Goal: Task Accomplishment & Management: Manage account settings

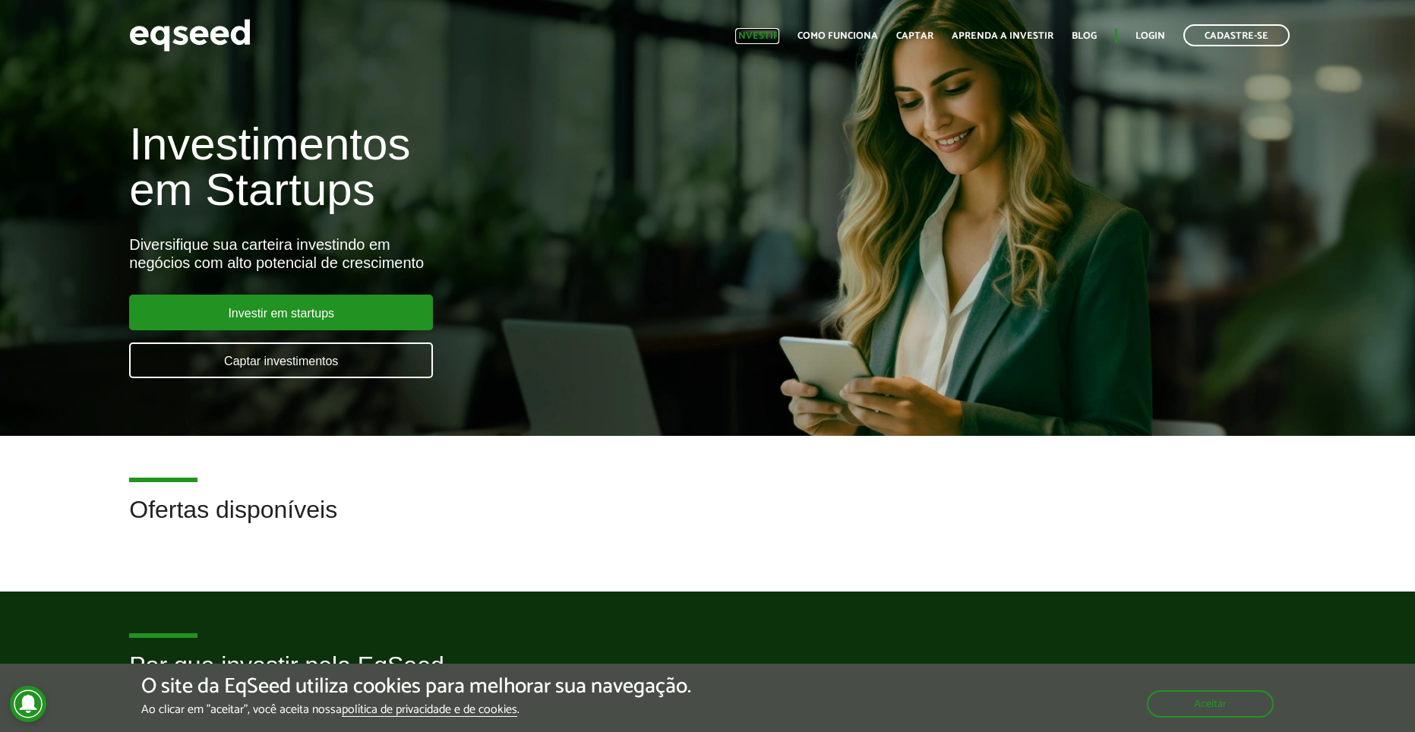
click at [776, 35] on link "Investir" at bounding box center [757, 36] width 44 height 10
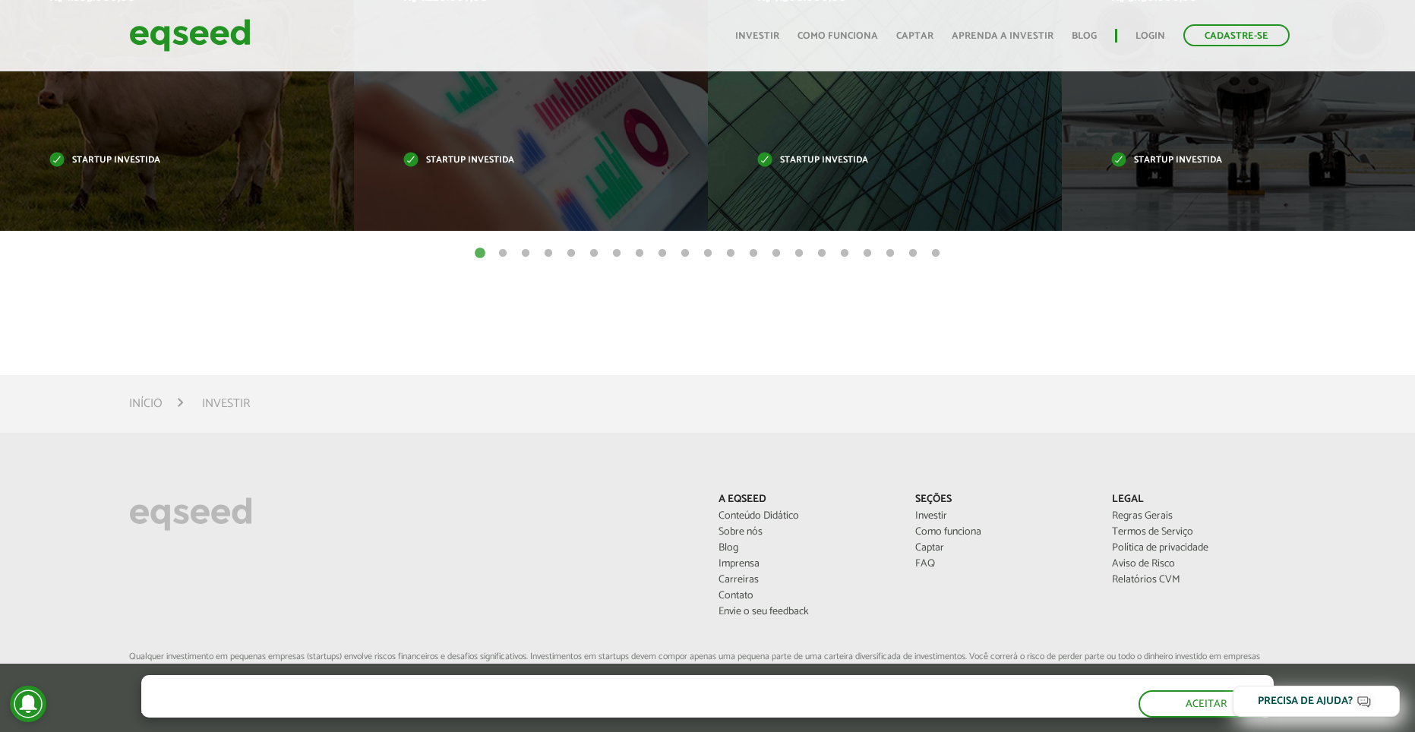
scroll to position [574, 0]
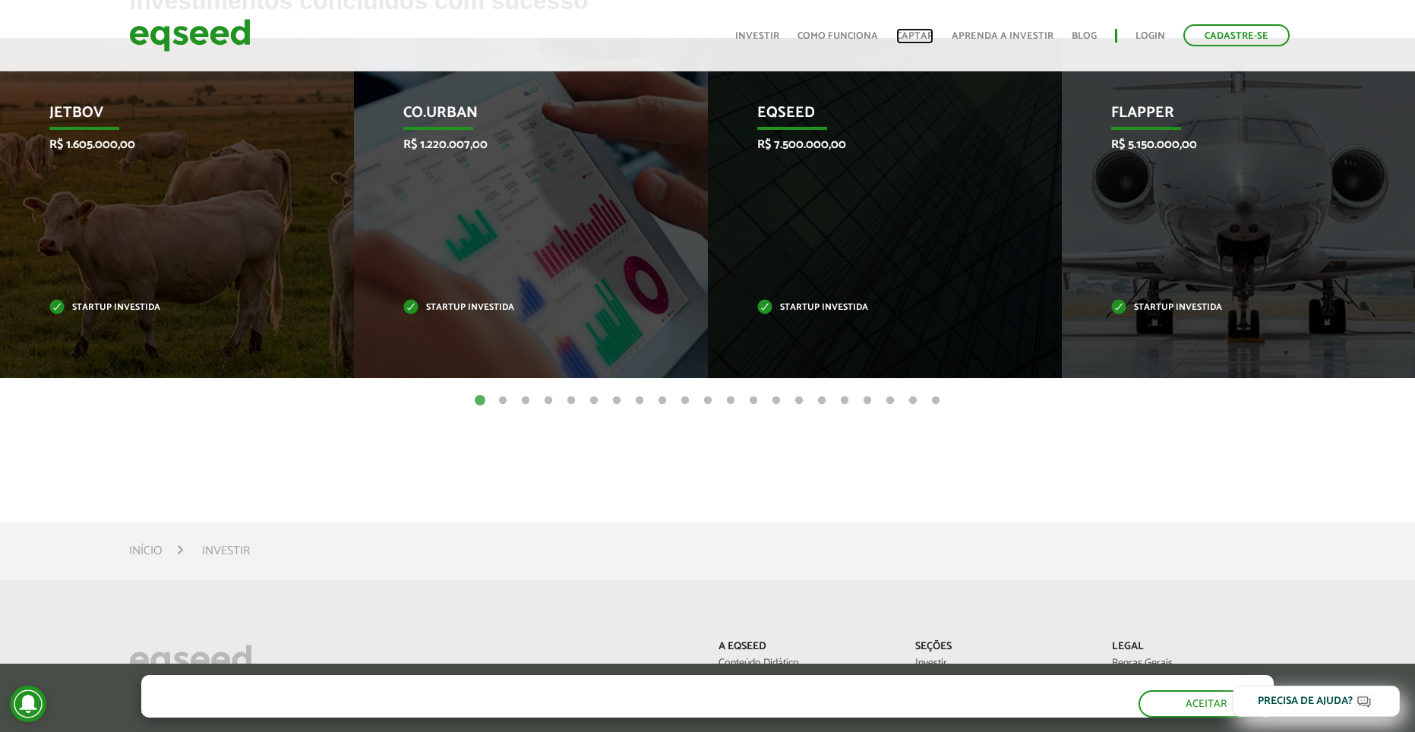
click at [918, 36] on link "Captar" at bounding box center [914, 36] width 37 height 10
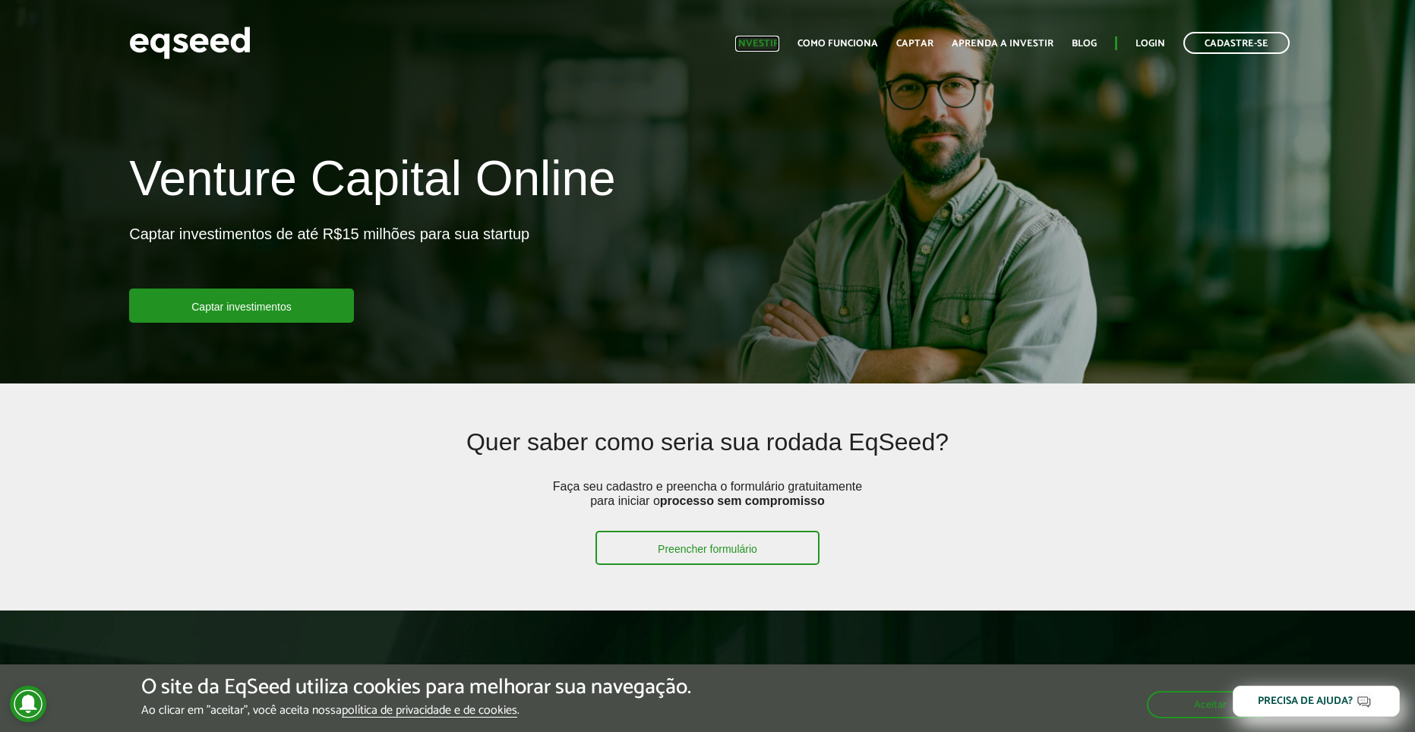
click at [763, 39] on link "Investir" at bounding box center [757, 44] width 44 height 10
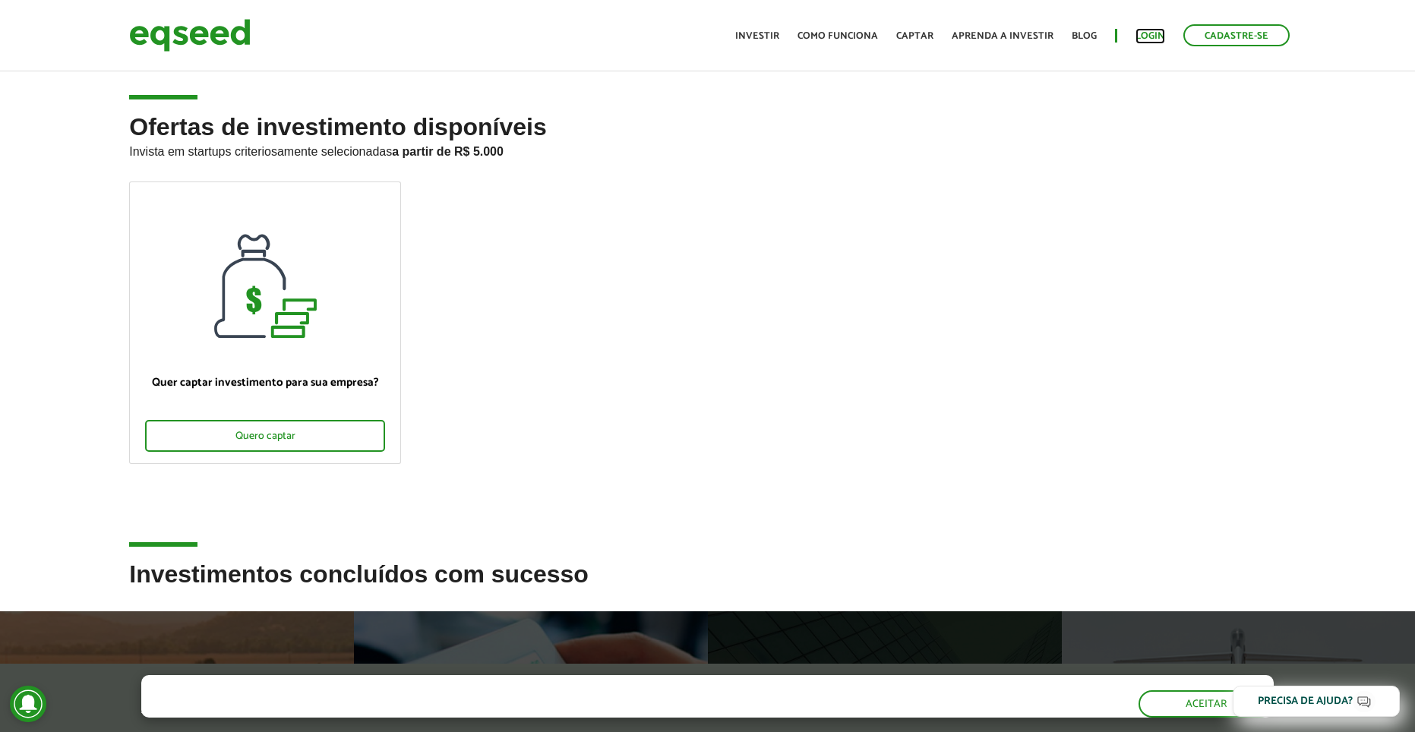
click at [1142, 35] on link "Login" at bounding box center [1151, 36] width 30 height 10
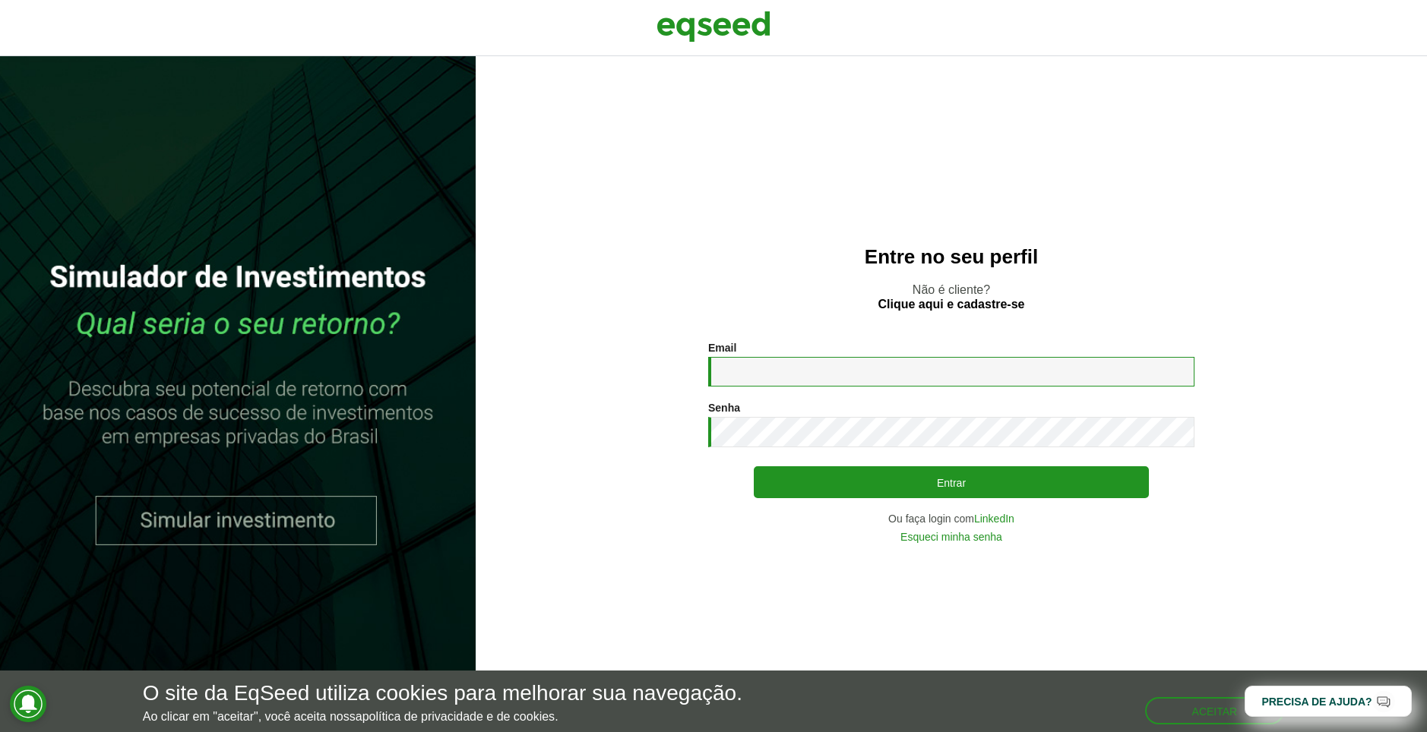
click at [788, 375] on input "Email *" at bounding box center [951, 372] width 486 height 30
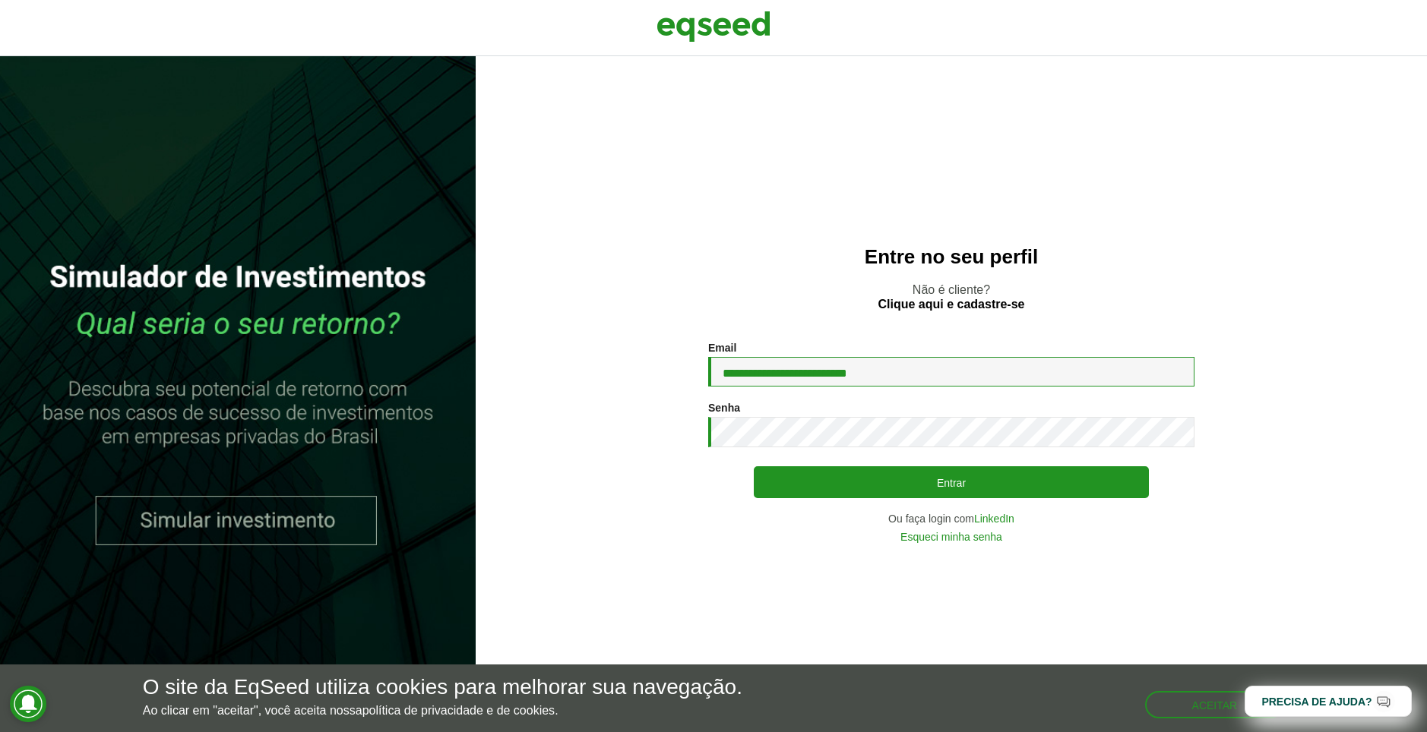
type input "**********"
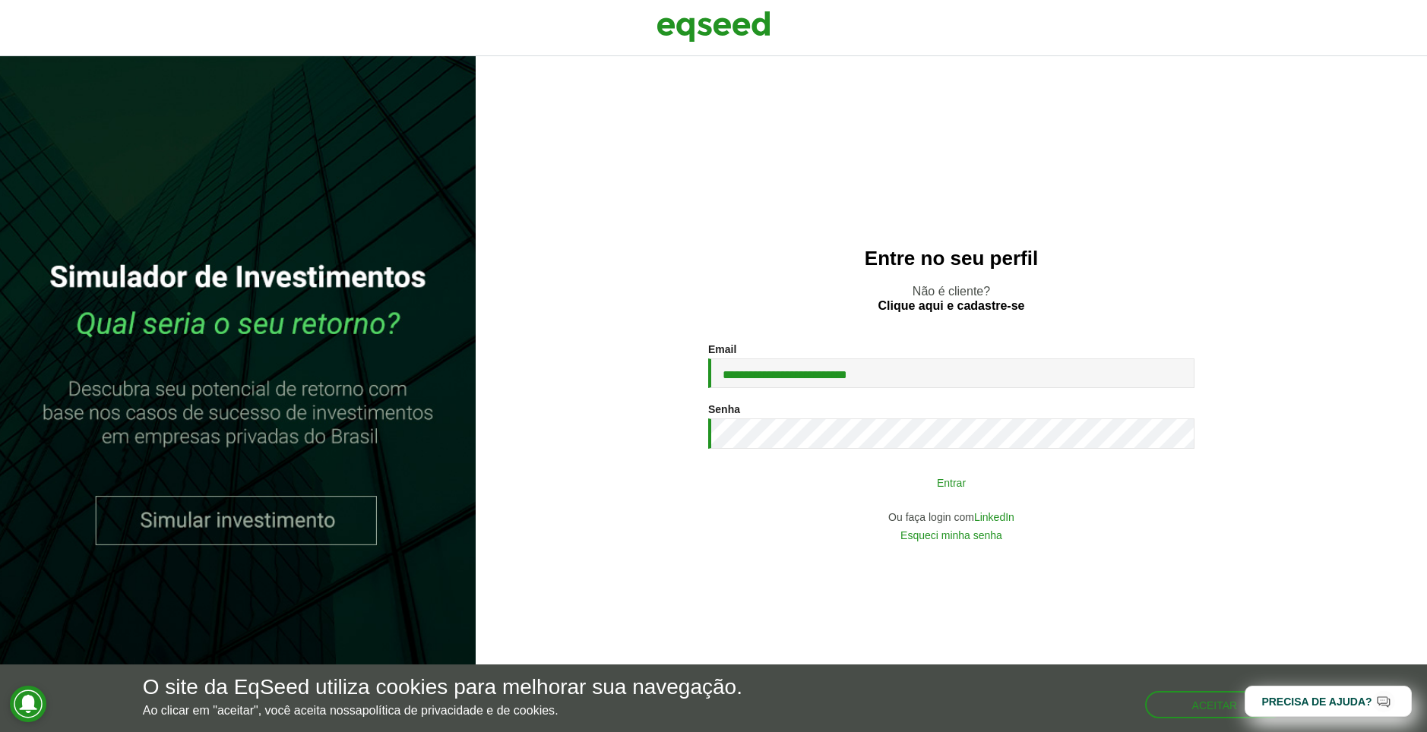
click at [829, 498] on div "**********" at bounding box center [951, 441] width 486 height 197
click at [840, 484] on button "Entrar" at bounding box center [951, 482] width 395 height 29
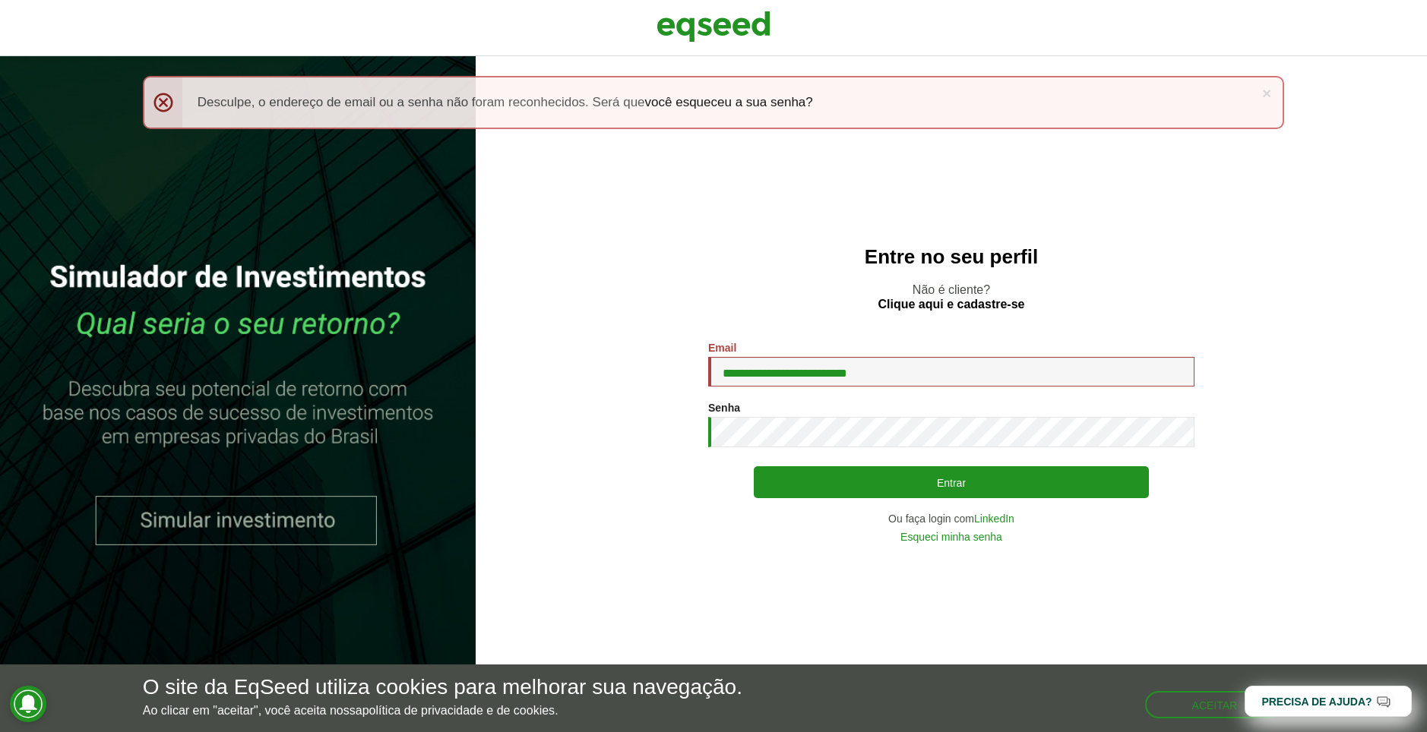
click at [1294, 338] on div "**********" at bounding box center [951, 394] width 951 height 676
click at [987, 539] on link "Esqueci minha senha" at bounding box center [951, 537] width 102 height 11
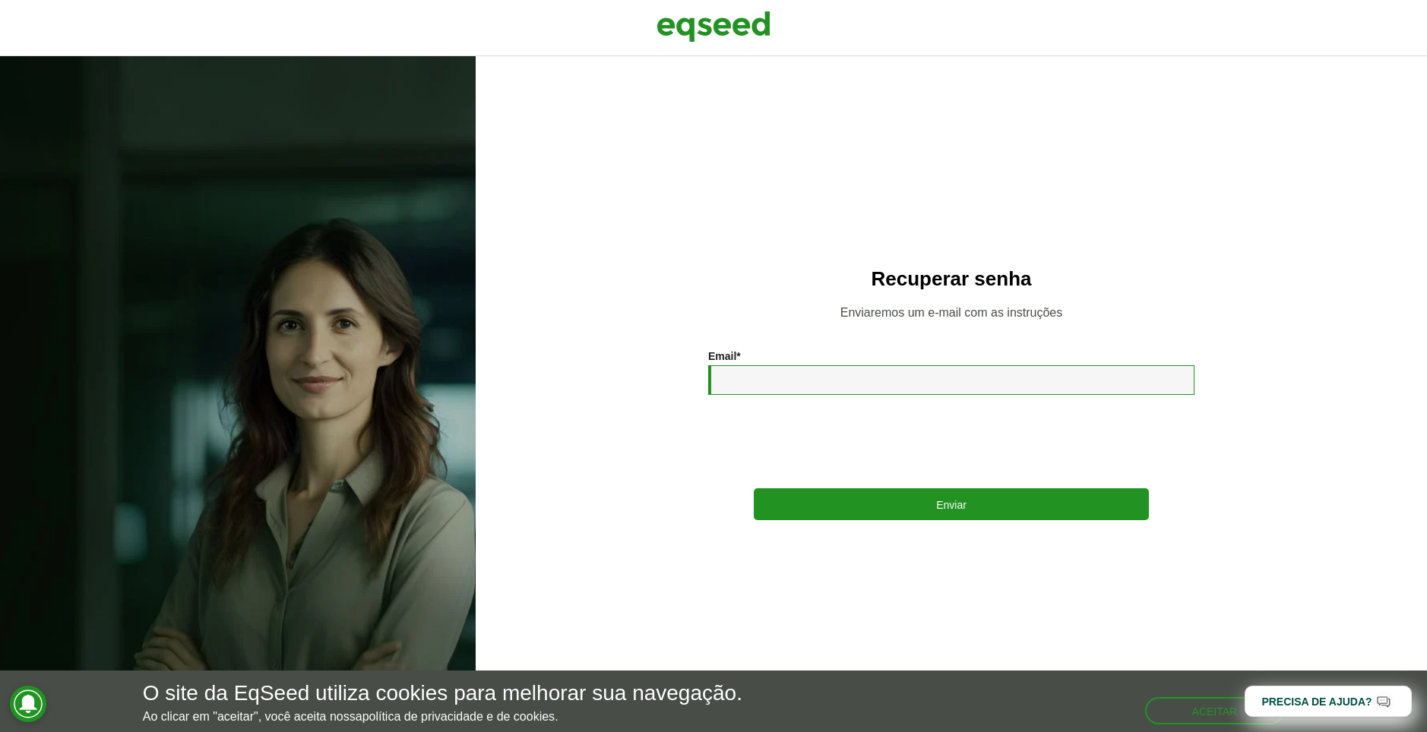
click at [836, 390] on input "Email *" at bounding box center [951, 380] width 486 height 30
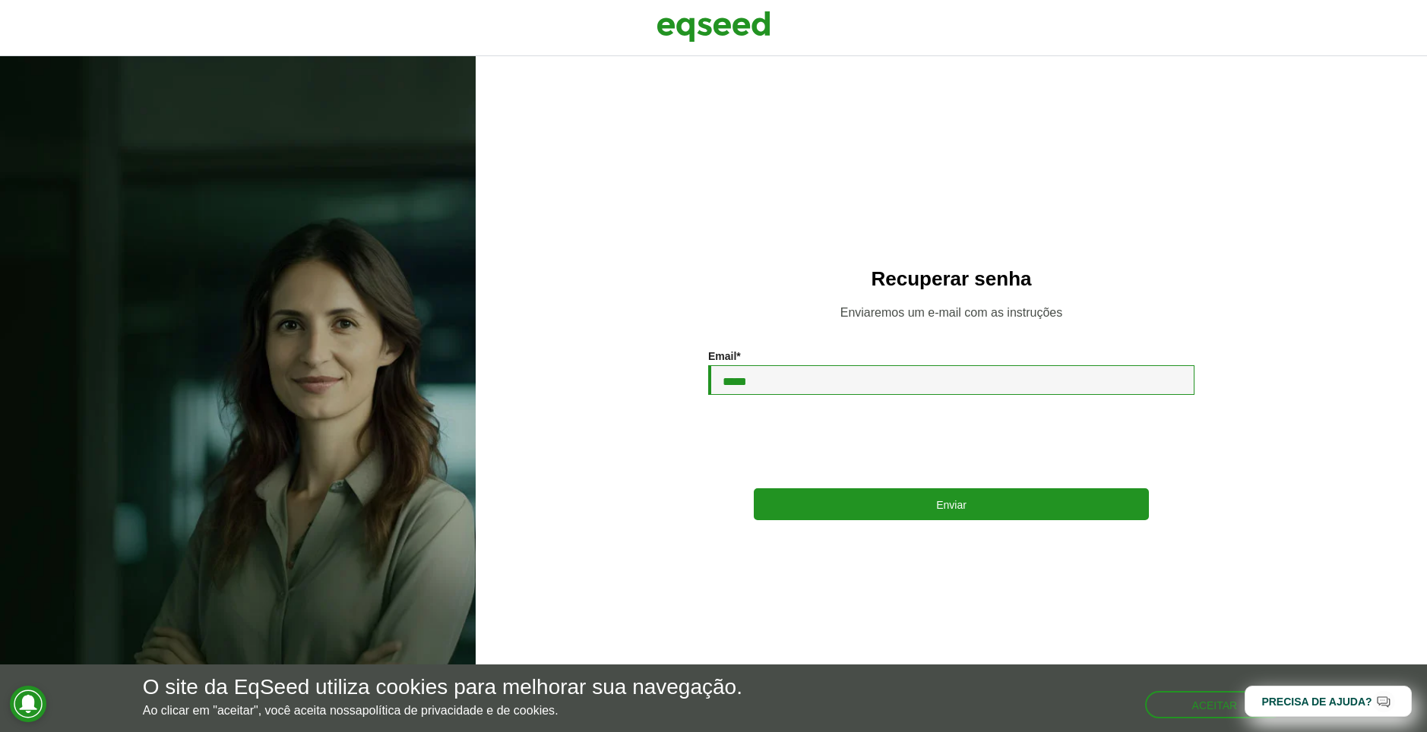
type input "**********"
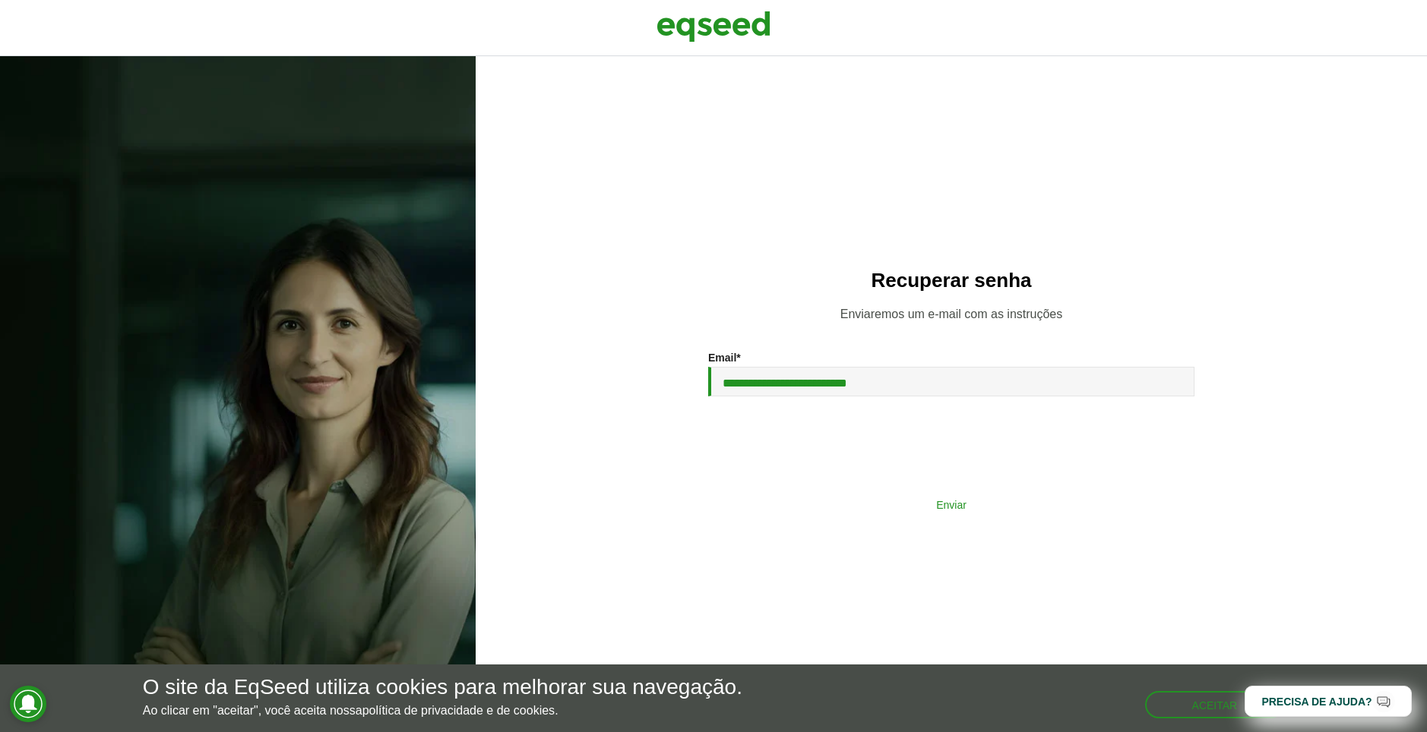
click at [880, 508] on button "Enviar" at bounding box center [951, 504] width 395 height 29
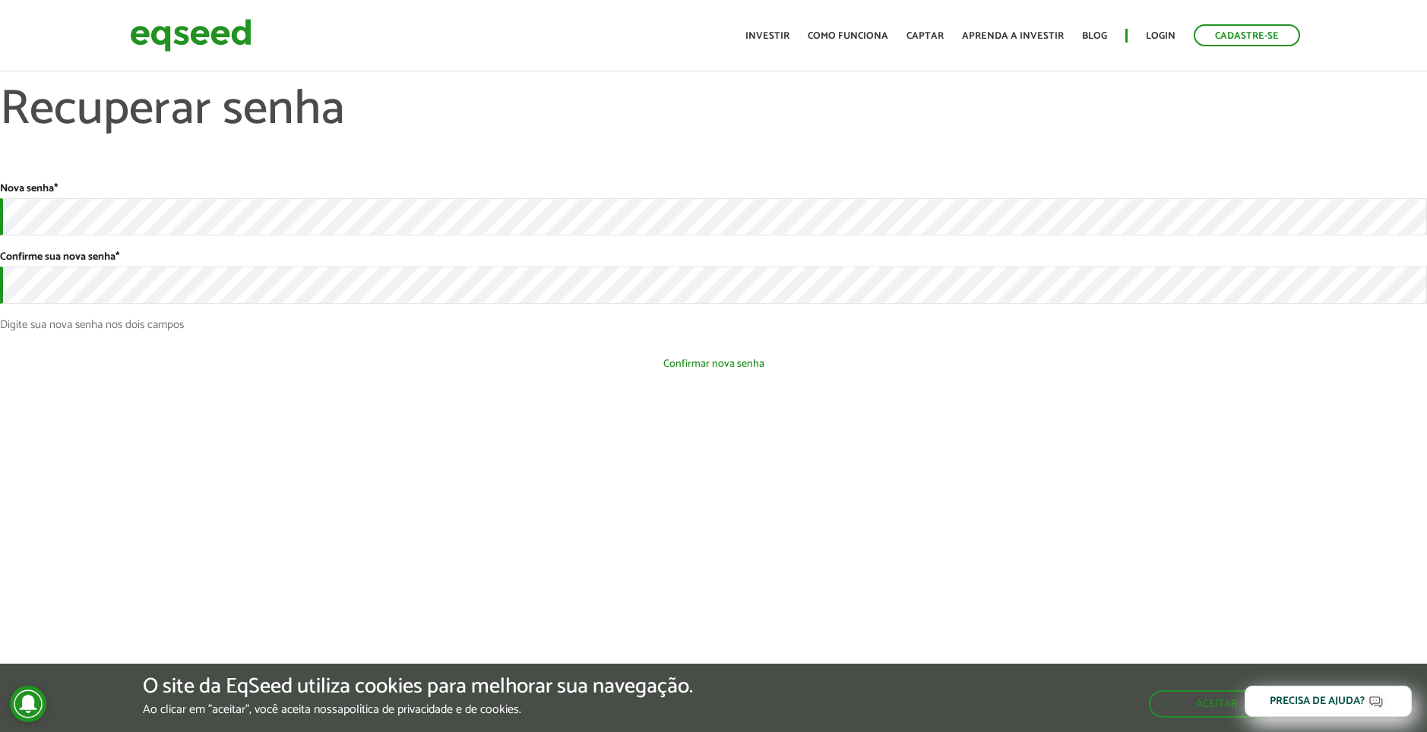
click at [357, 366] on button "Confirmar nova senha" at bounding box center [713, 363] width 1427 height 29
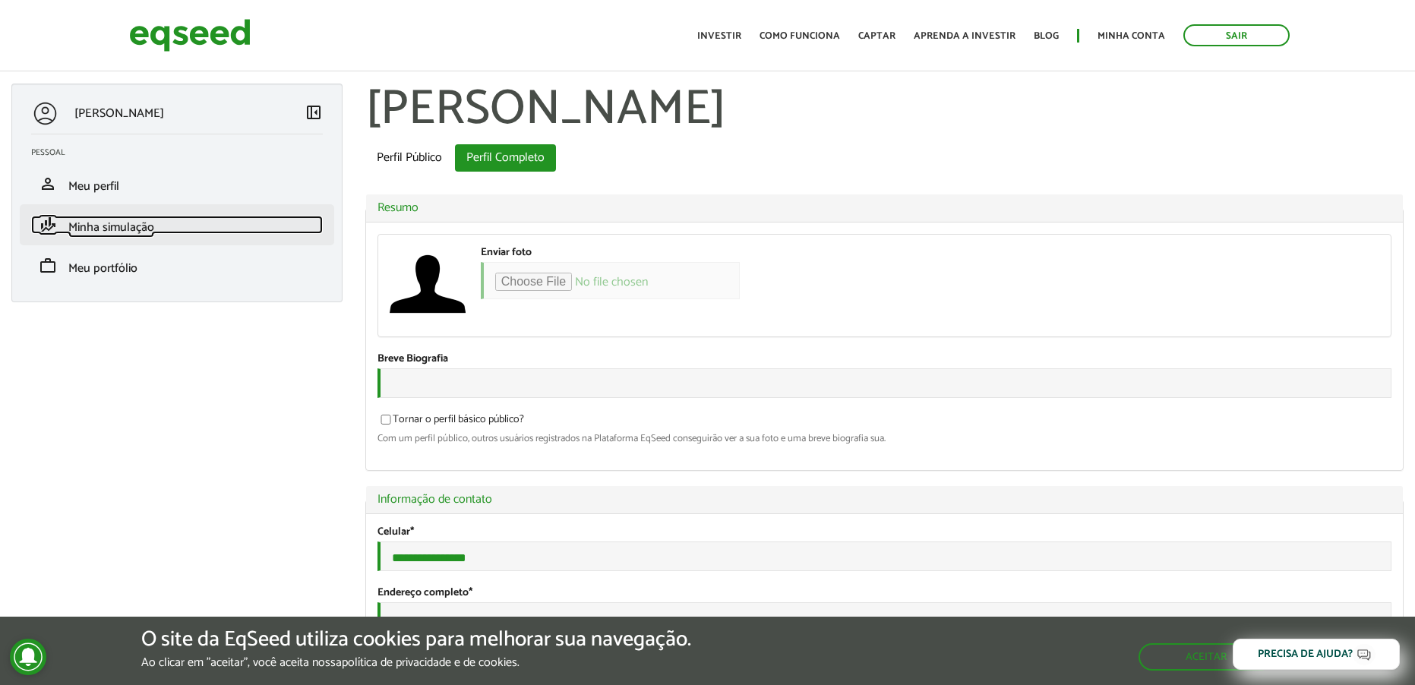
click at [115, 231] on span "Minha simulação" at bounding box center [111, 227] width 86 height 21
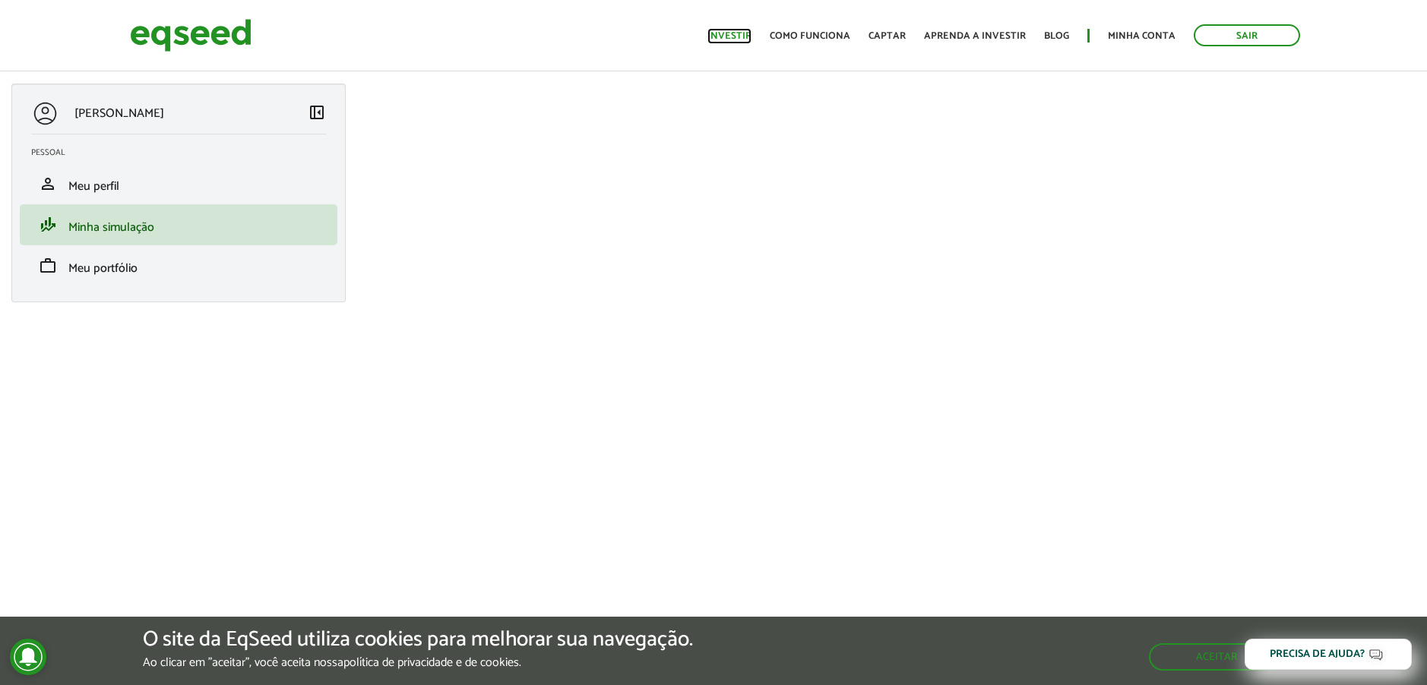
click at [739, 40] on link "Investir" at bounding box center [729, 36] width 44 height 10
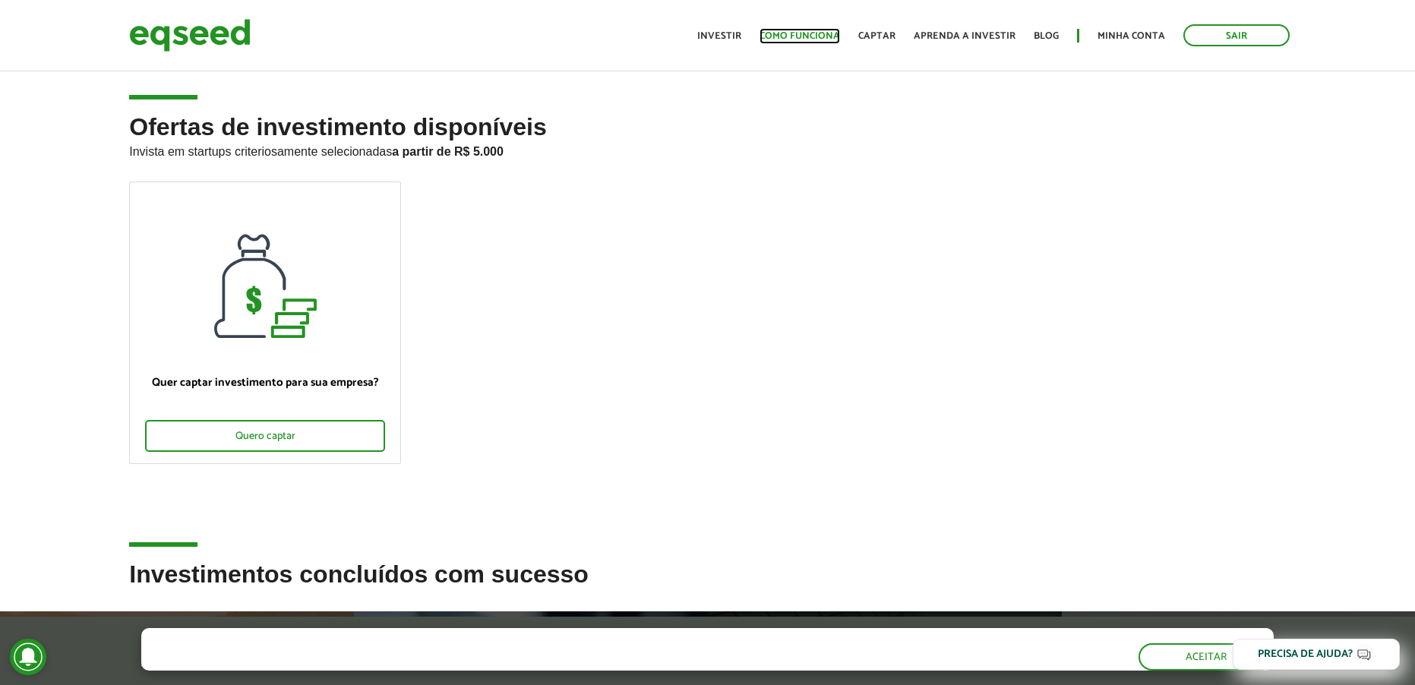
click at [825, 36] on link "Como funciona" at bounding box center [800, 36] width 81 height 10
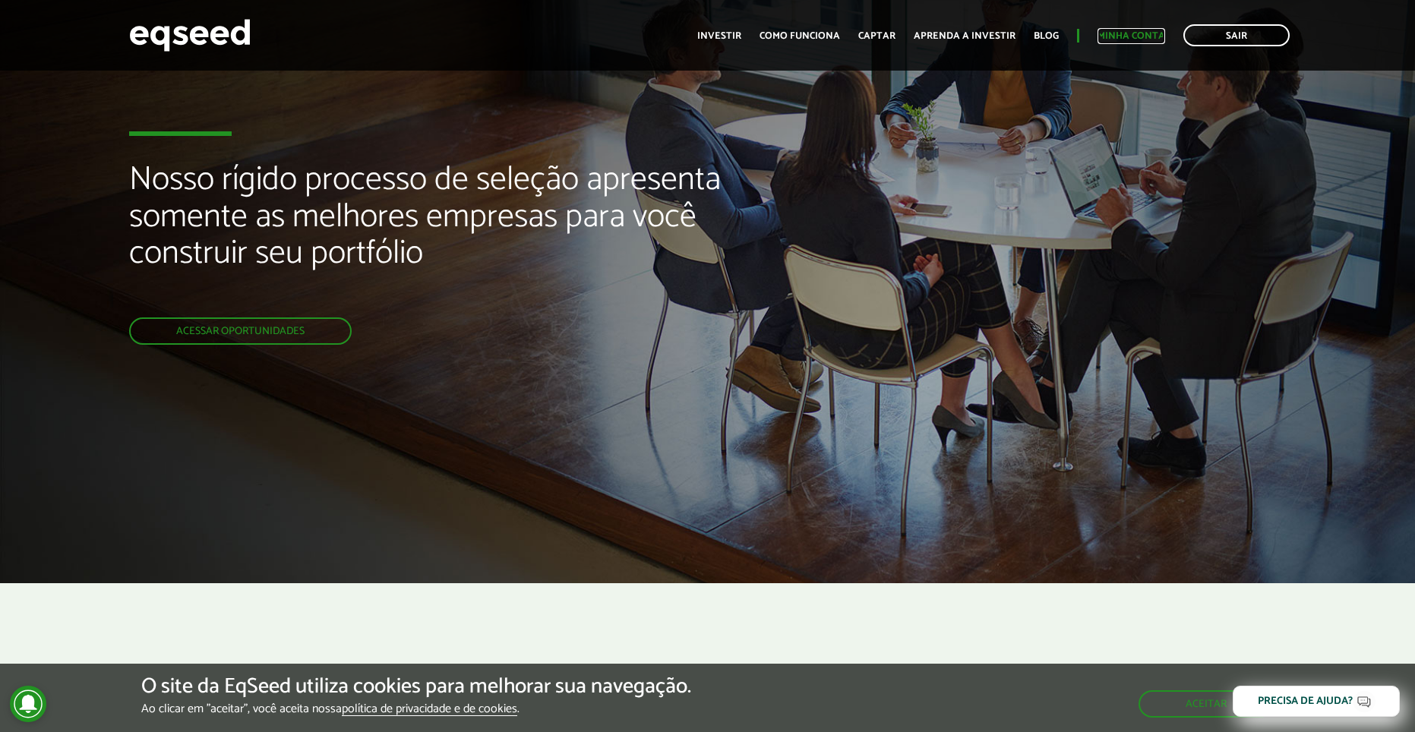
click at [1120, 37] on link "Minha conta" at bounding box center [1132, 36] width 68 height 10
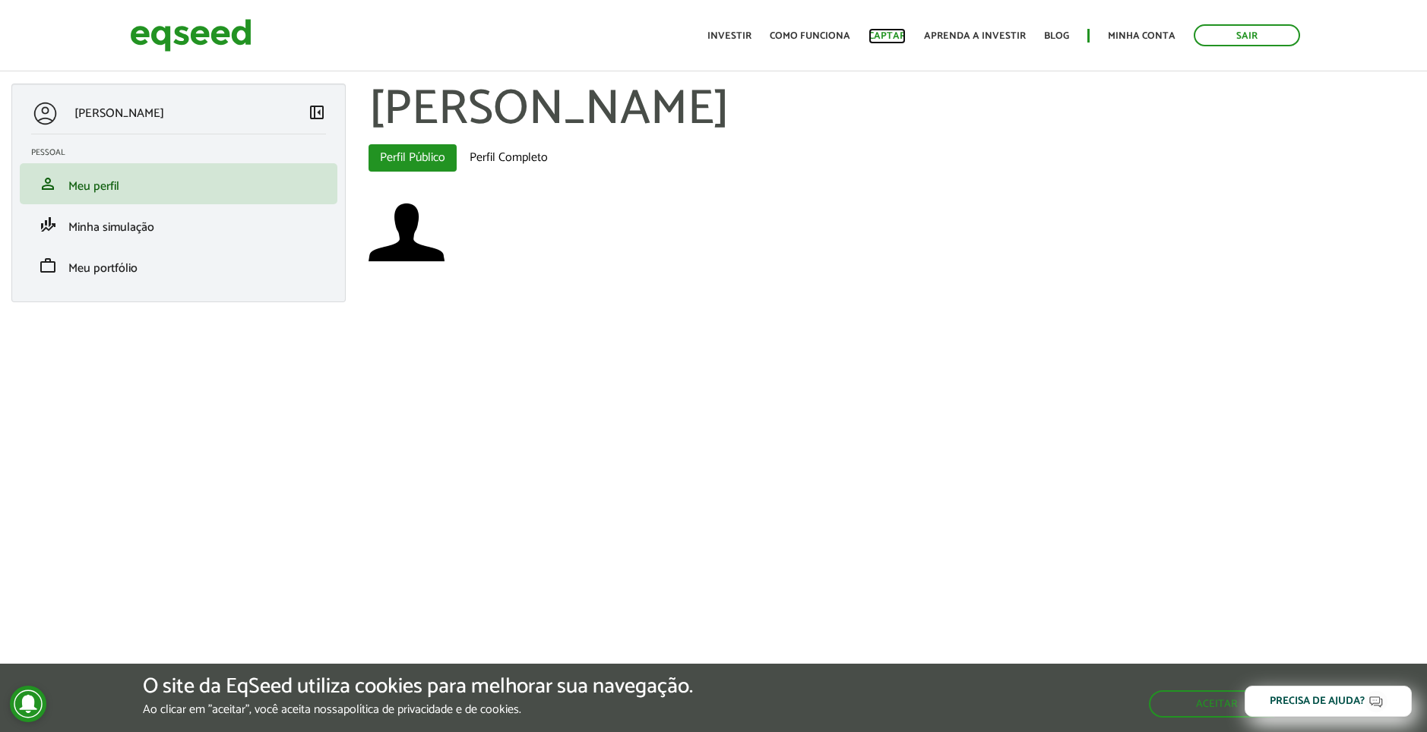
click at [900, 32] on link "Captar" at bounding box center [886, 36] width 37 height 10
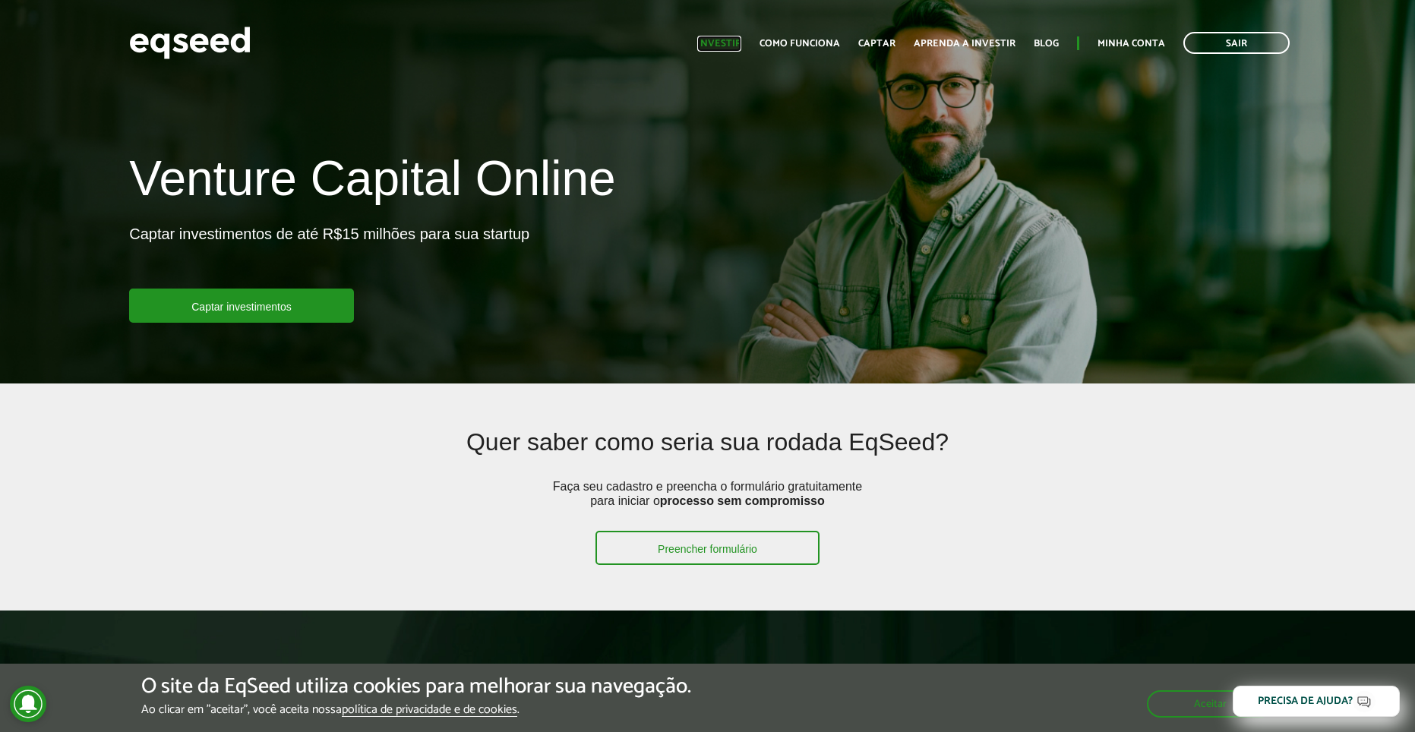
click at [725, 39] on link "Investir" at bounding box center [719, 44] width 44 height 10
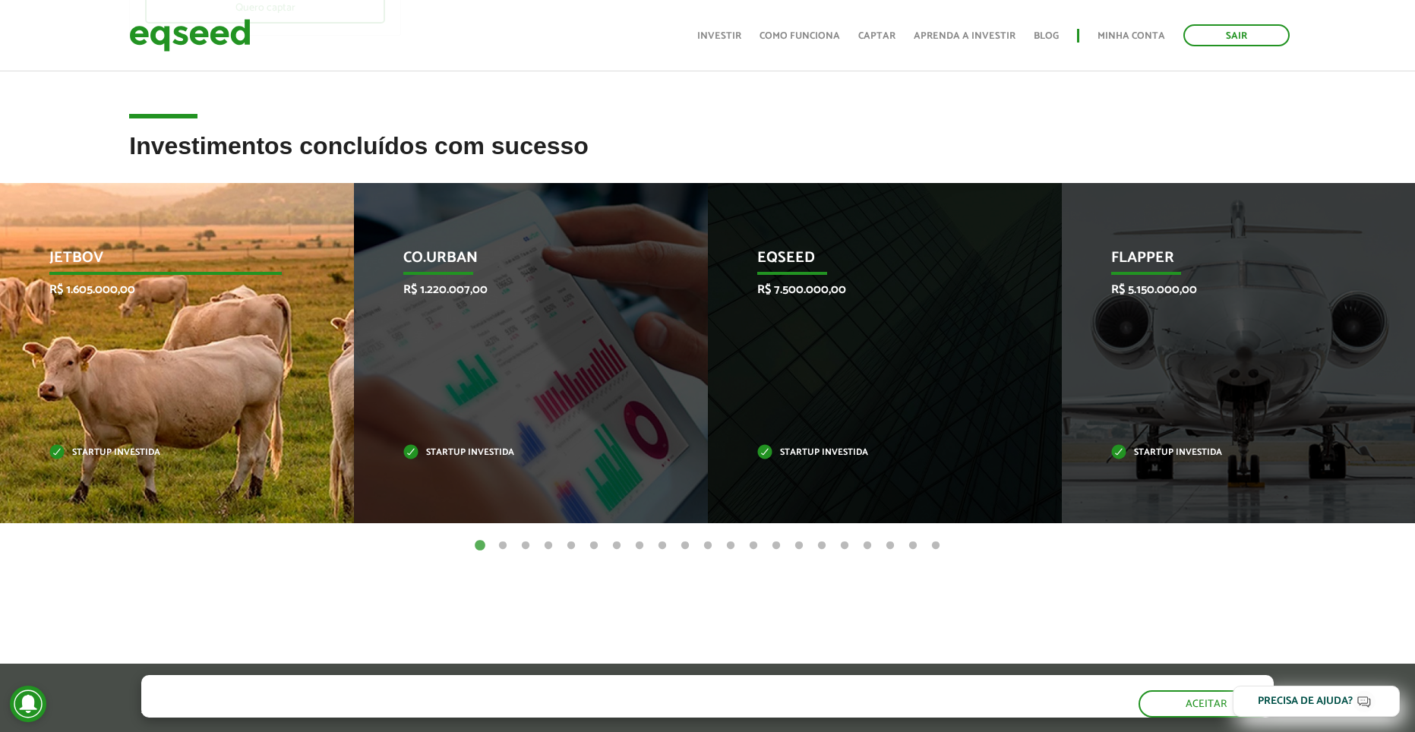
scroll to position [422, 0]
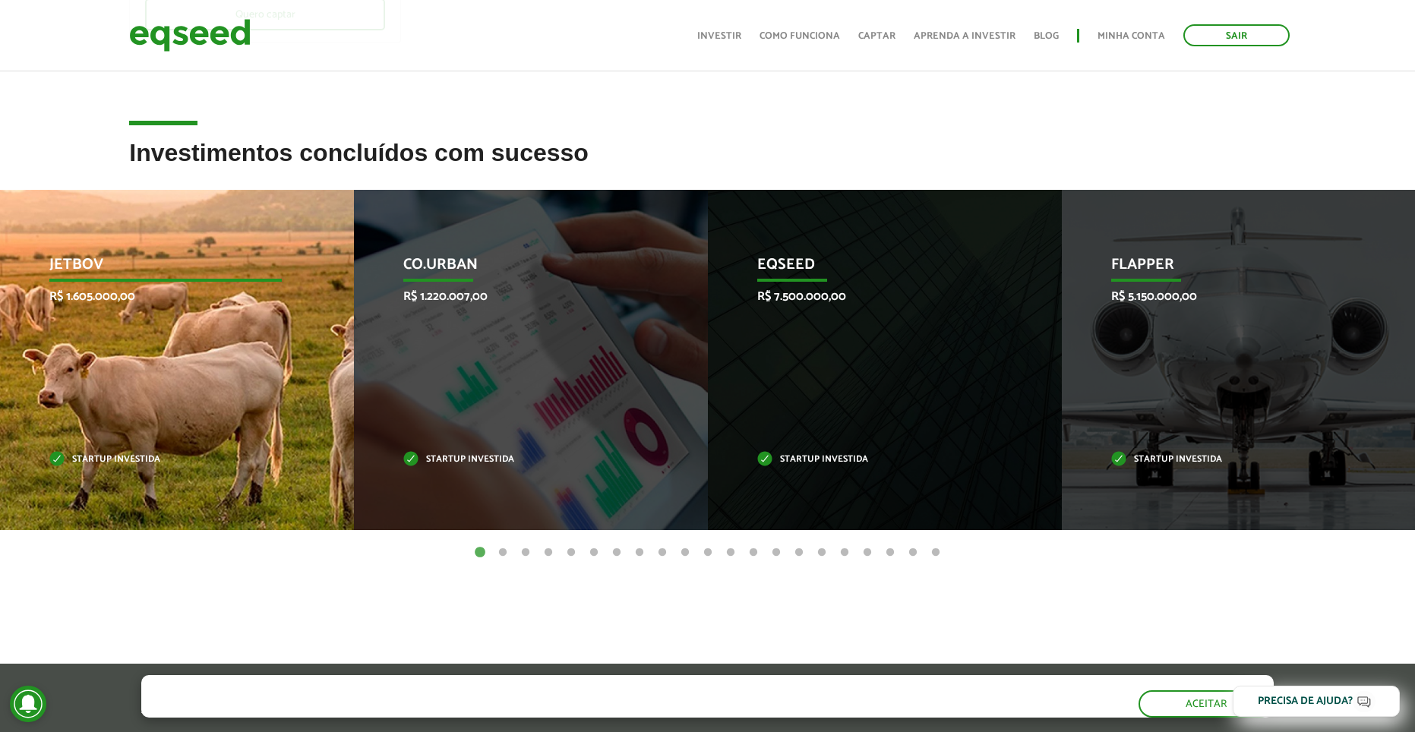
click at [256, 330] on div "JetBov R$ 1.605.000,00 Startup investida" at bounding box center [165, 360] width 331 height 340
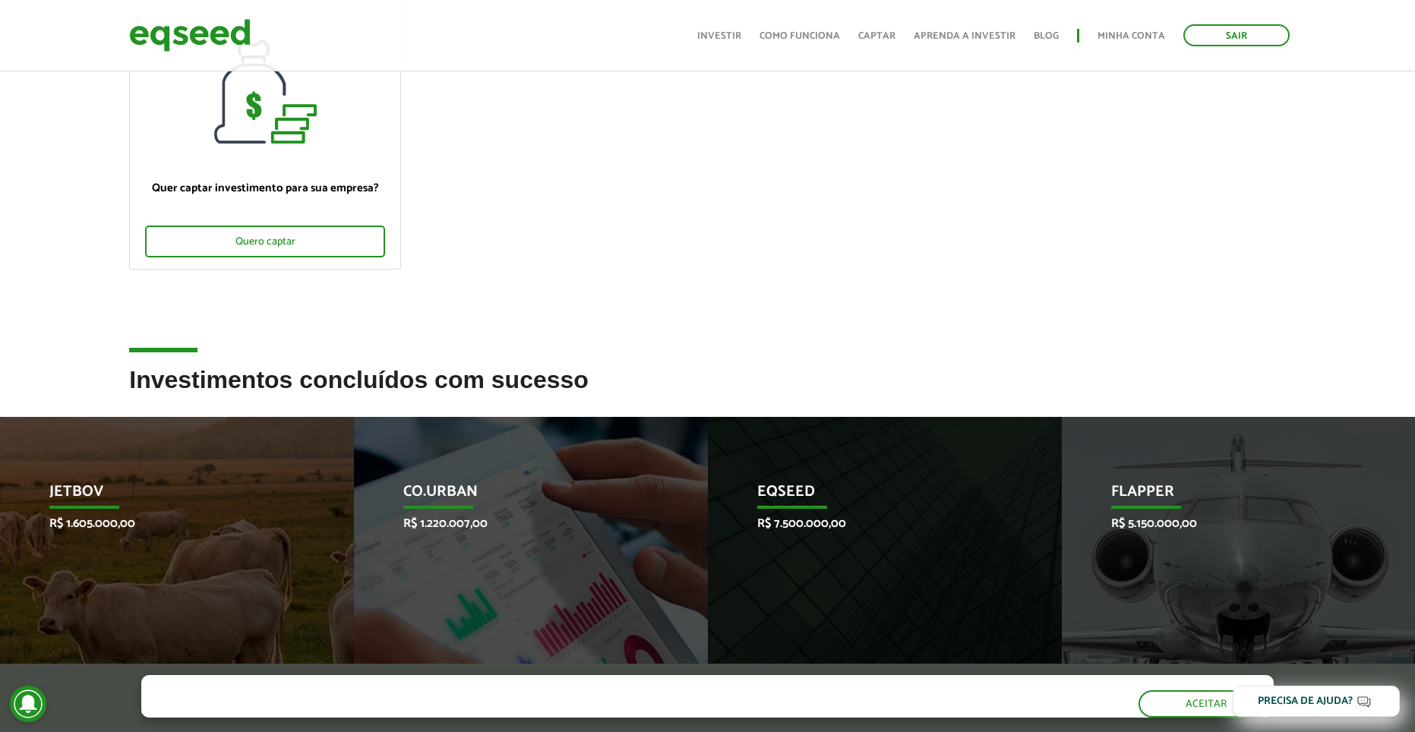
scroll to position [194, 0]
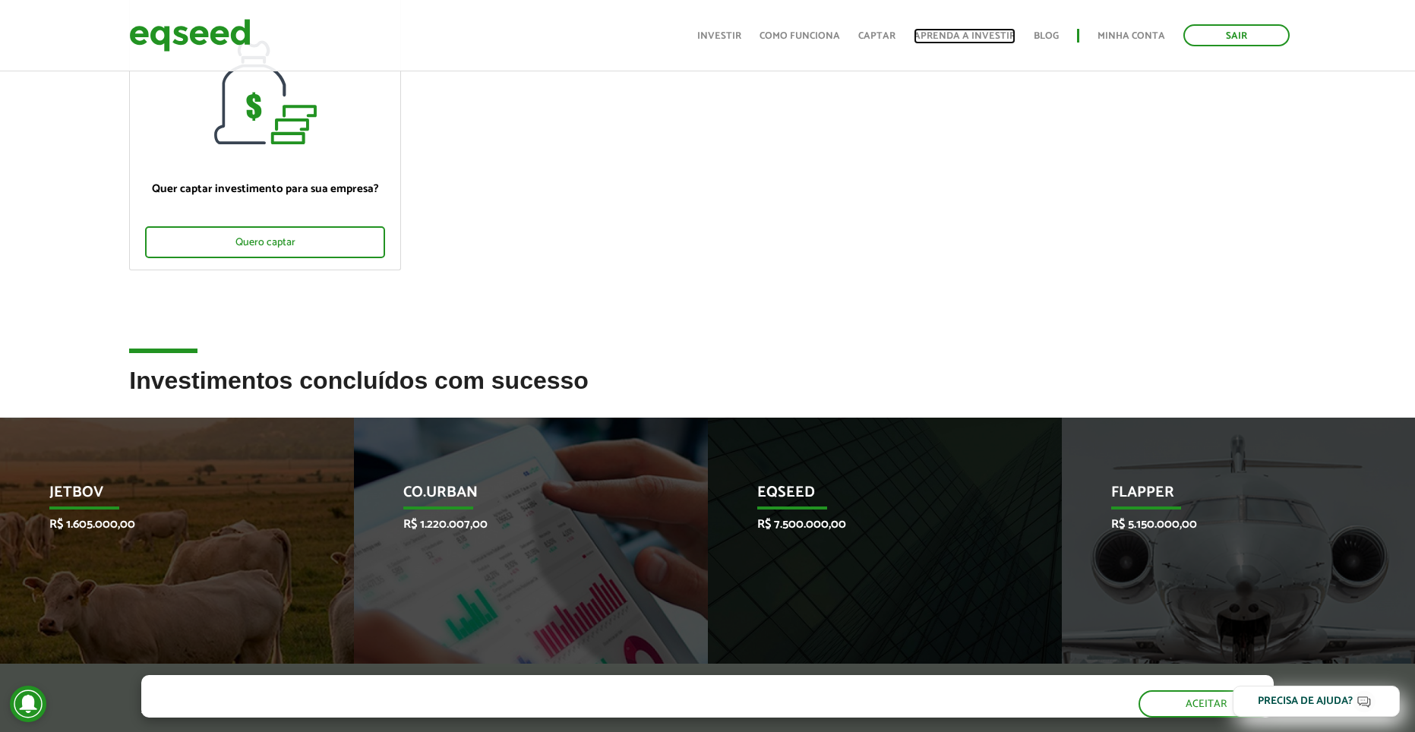
click at [964, 31] on link "Aprenda a investir" at bounding box center [965, 36] width 102 height 10
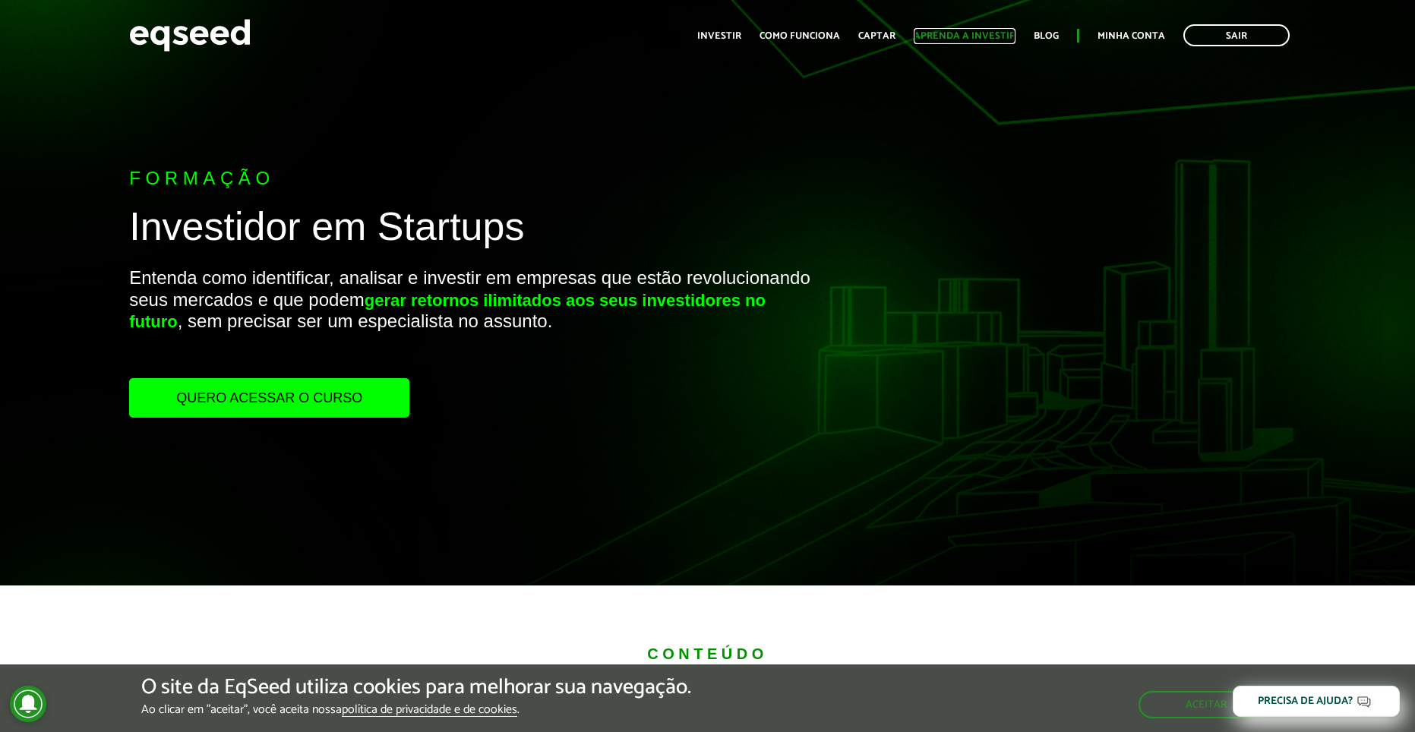
click at [931, 41] on link "Aprenda a investir" at bounding box center [965, 36] width 102 height 10
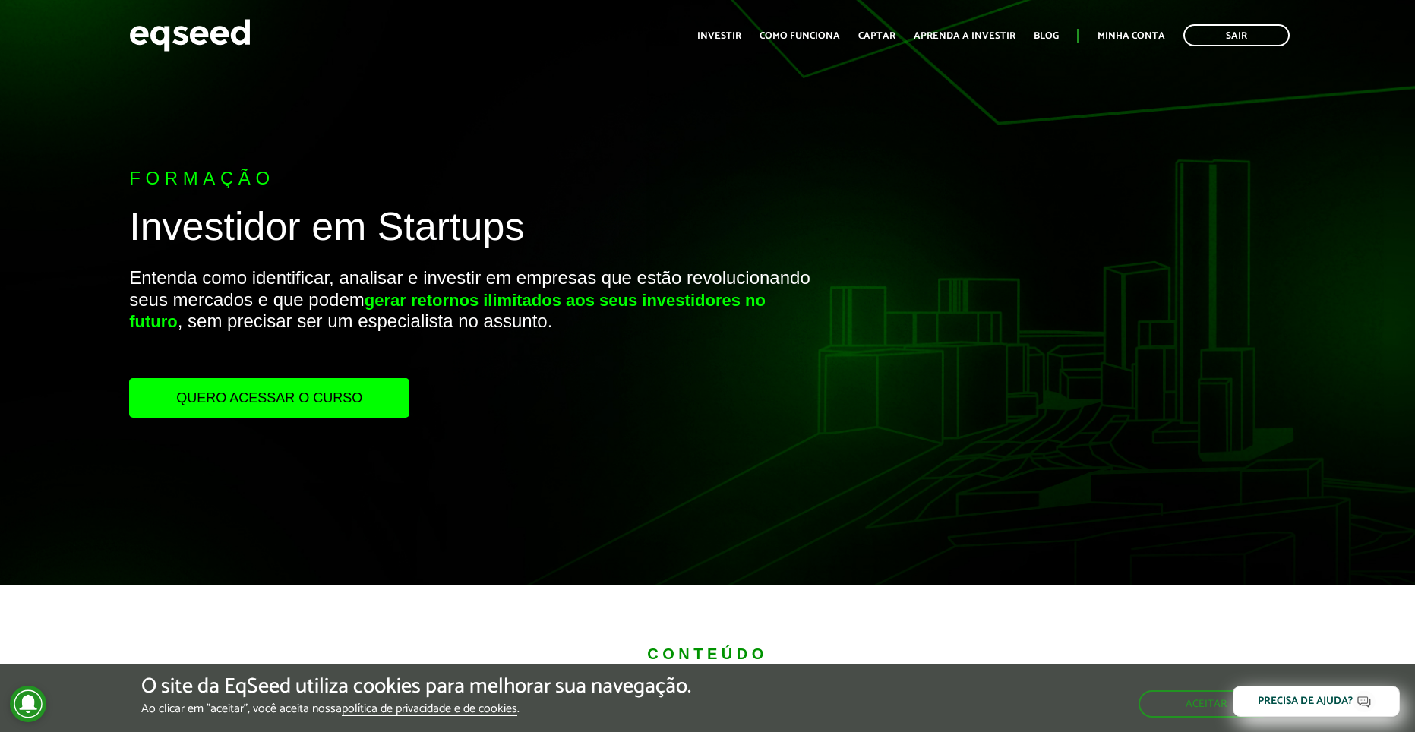
click at [862, 31] on ul "Início Investir Como funciona Captar Aprenda a investir Blog Minha conta Sair" at bounding box center [994, 35] width 608 height 22
click at [824, 33] on link "Como funciona" at bounding box center [800, 36] width 81 height 10
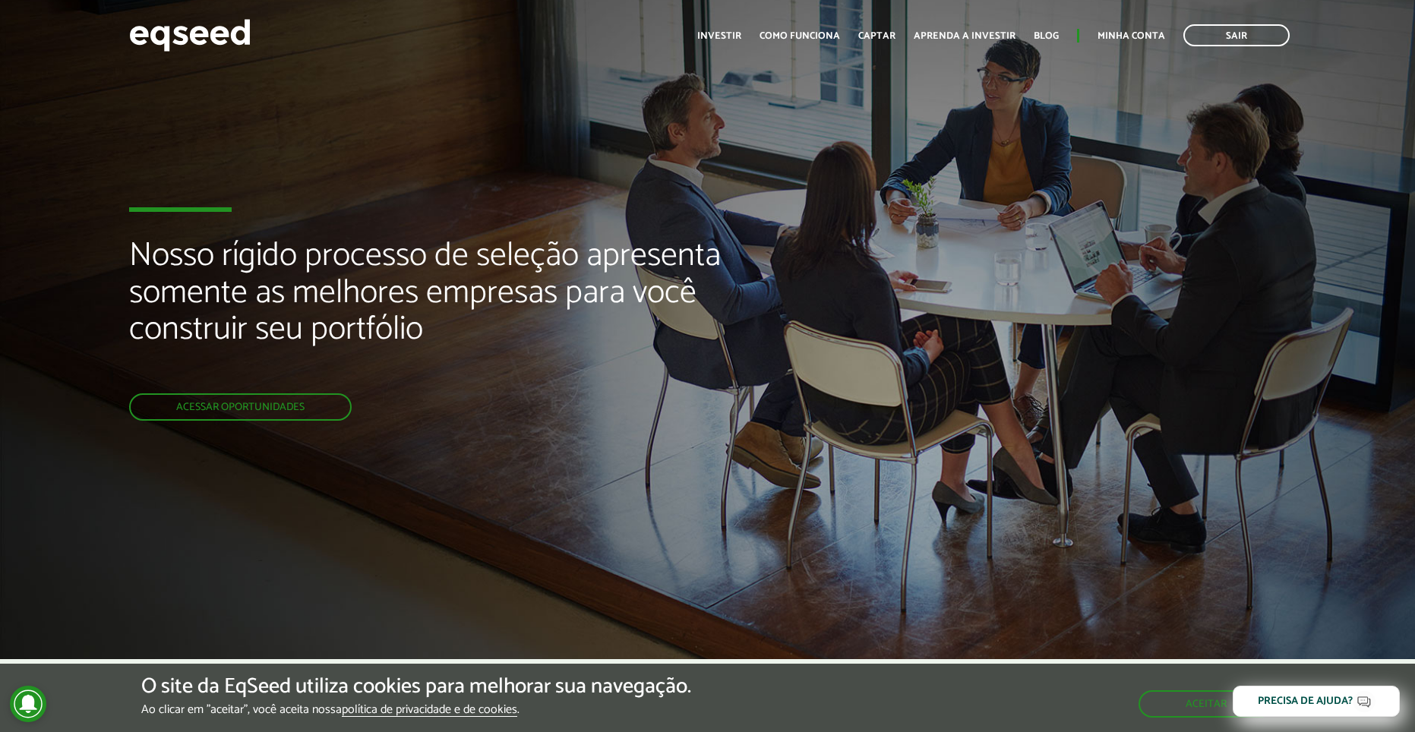
click at [254, 428] on div "Nosso rígido processo de seleção apresenta somente as melhores empresas para vo…" at bounding box center [471, 329] width 685 height 659
click at [261, 414] on link "Acessar oportunidades" at bounding box center [240, 406] width 223 height 27
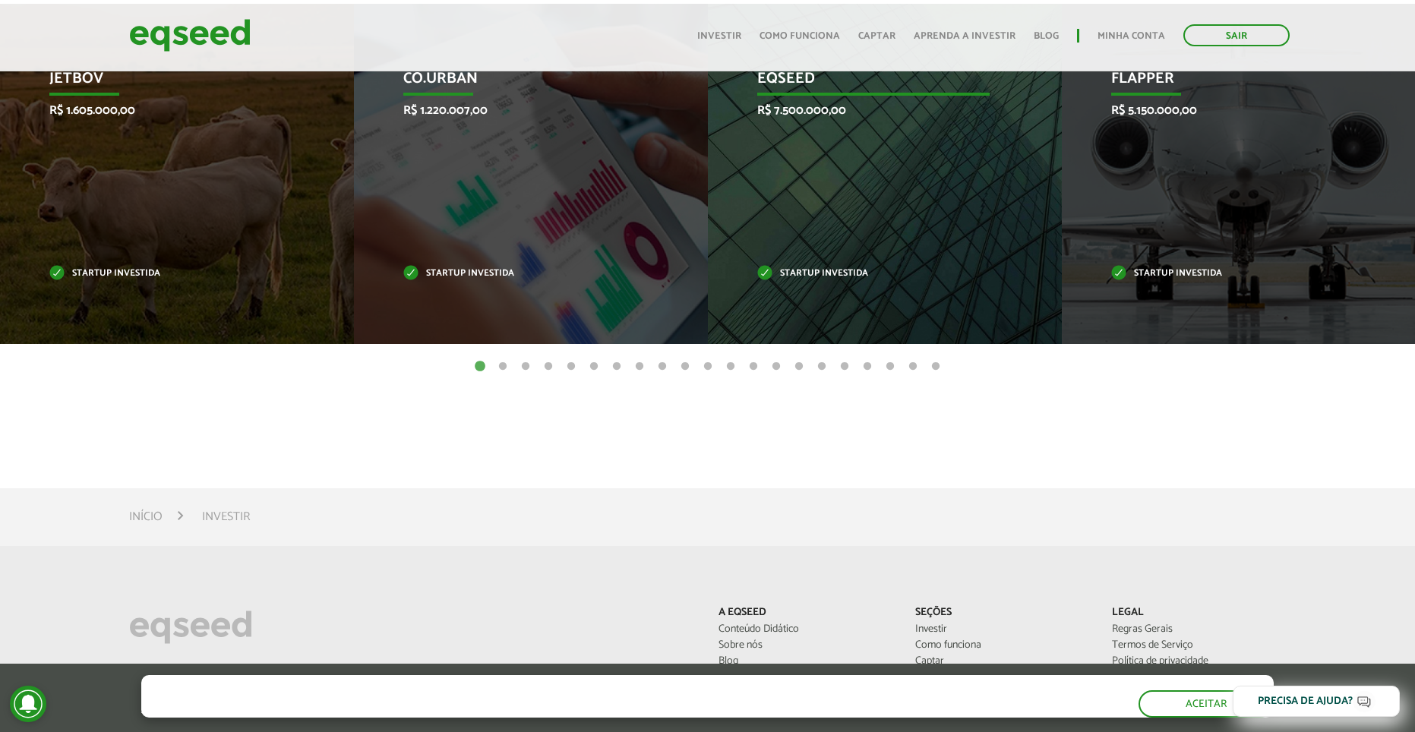
scroll to position [456, 0]
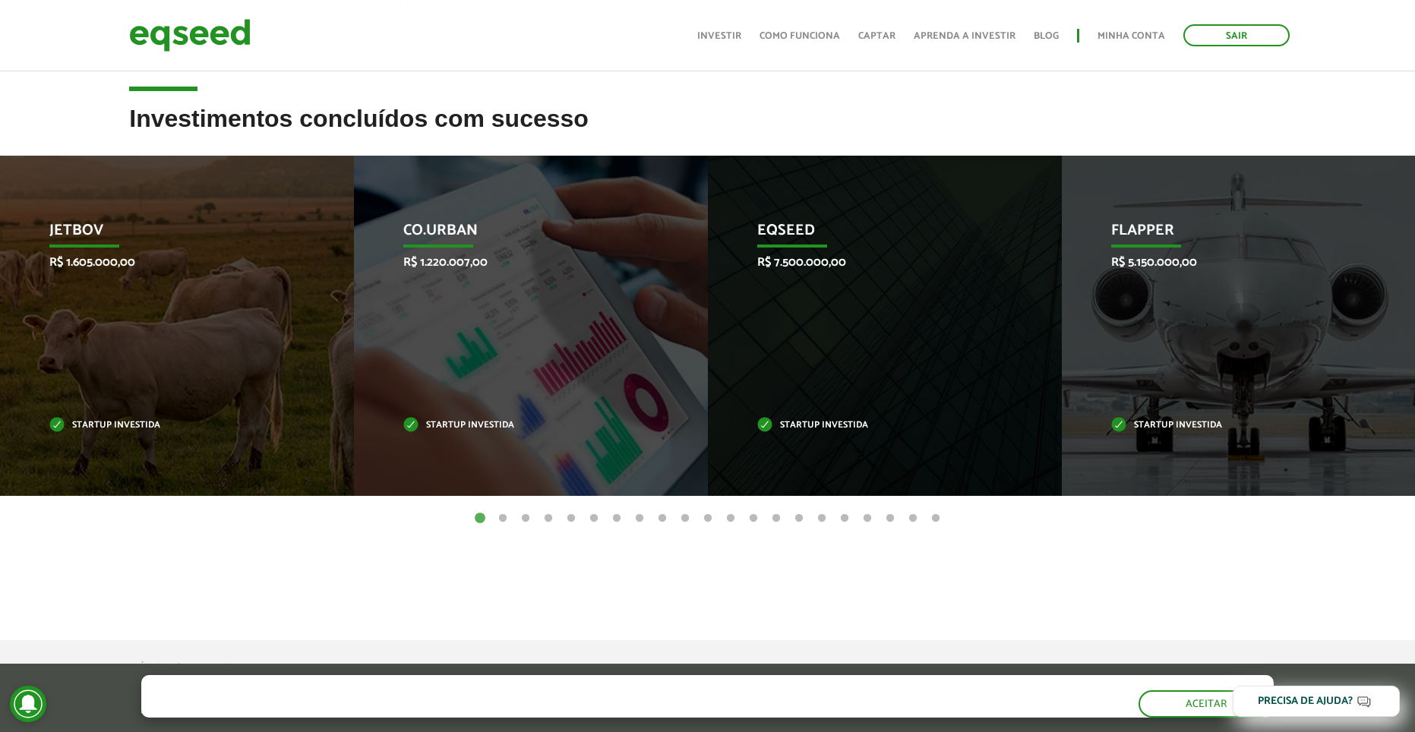
click at [505, 517] on button "2" at bounding box center [502, 518] width 15 height 15
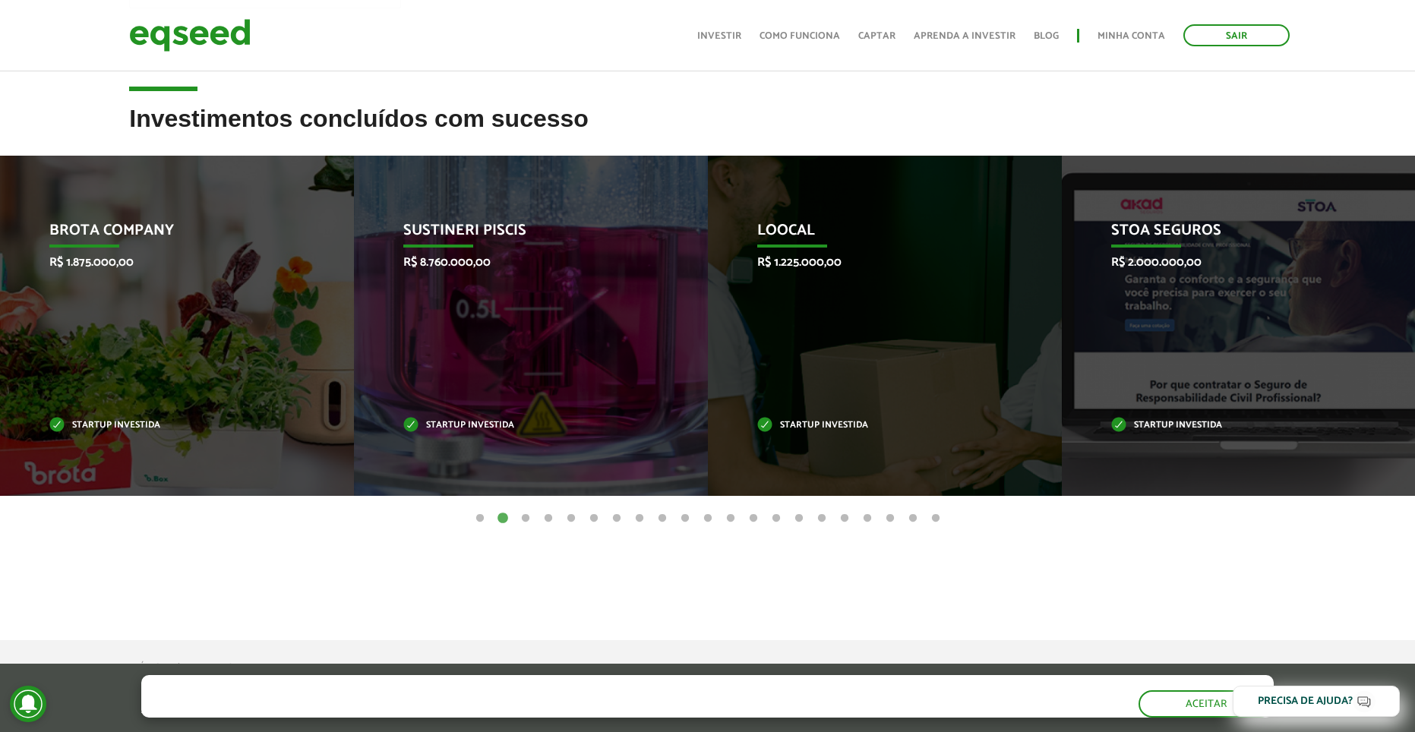
click at [522, 517] on button "3" at bounding box center [525, 518] width 15 height 15
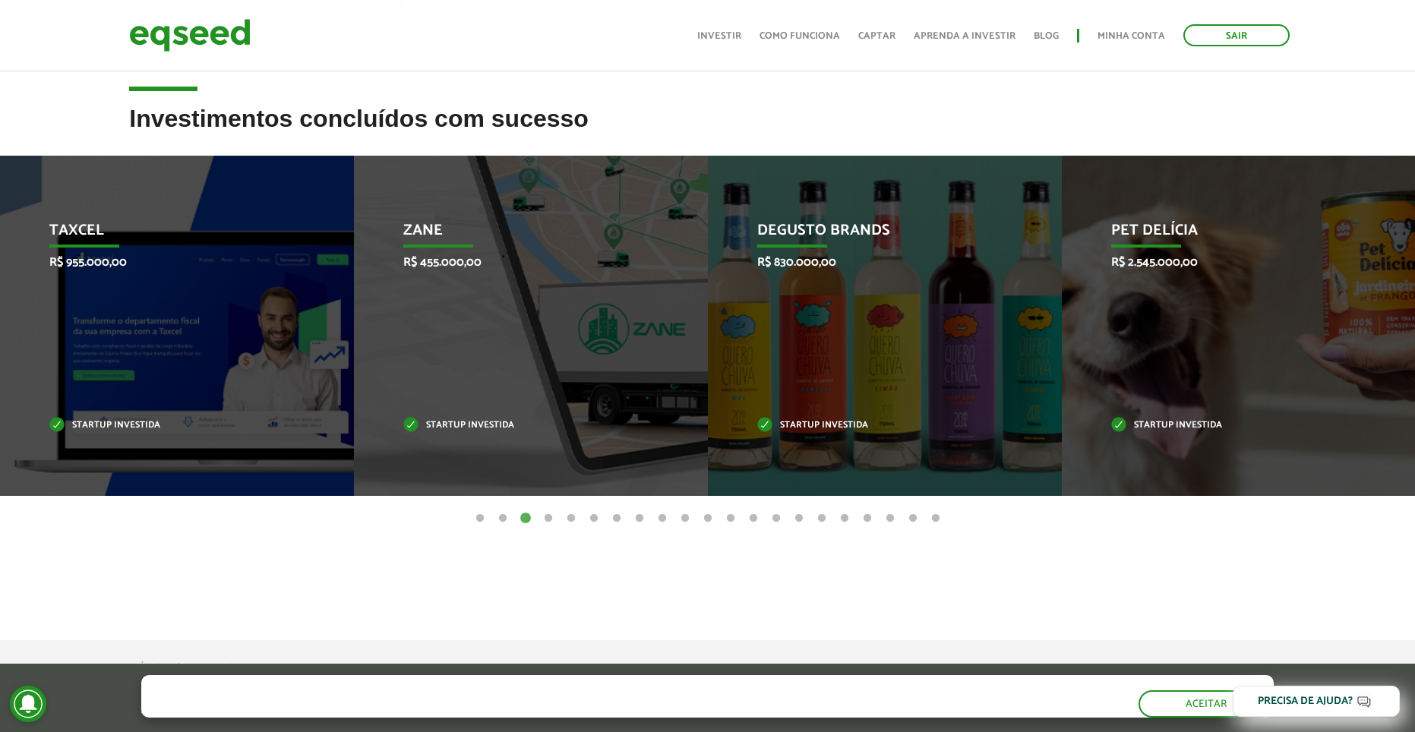
click at [558, 516] on ul "1 2 3 4 5 6 7 8 9 10 11 12 13 14 15 16 17 18 19 20 21" at bounding box center [707, 518] width 1415 height 17
click at [550, 517] on button "4" at bounding box center [548, 518] width 15 height 15
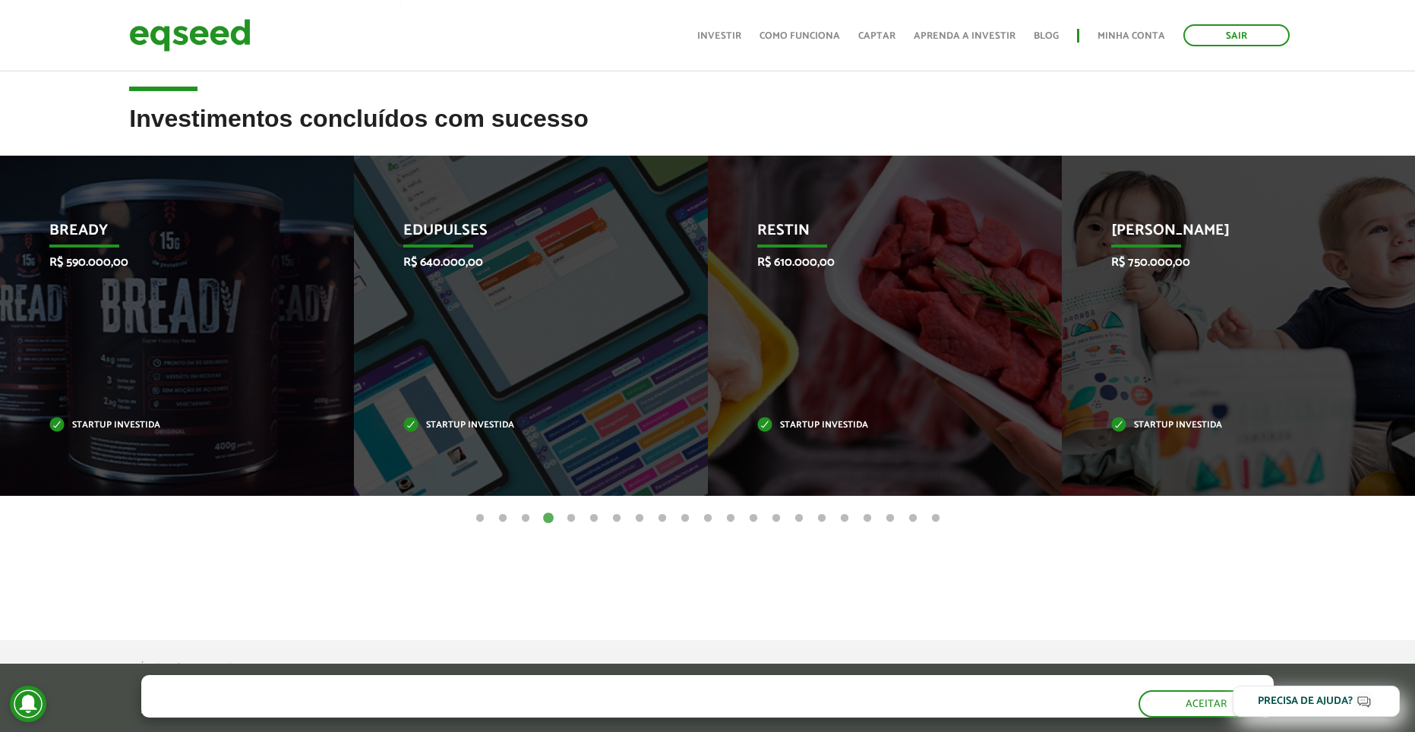
click at [583, 517] on ul "1 2 3 4 5 6 7 8 9 10 11 12 13 14 15 16 17 18 19 20 21" at bounding box center [707, 518] width 1415 height 17
click at [577, 517] on button "5" at bounding box center [571, 518] width 15 height 15
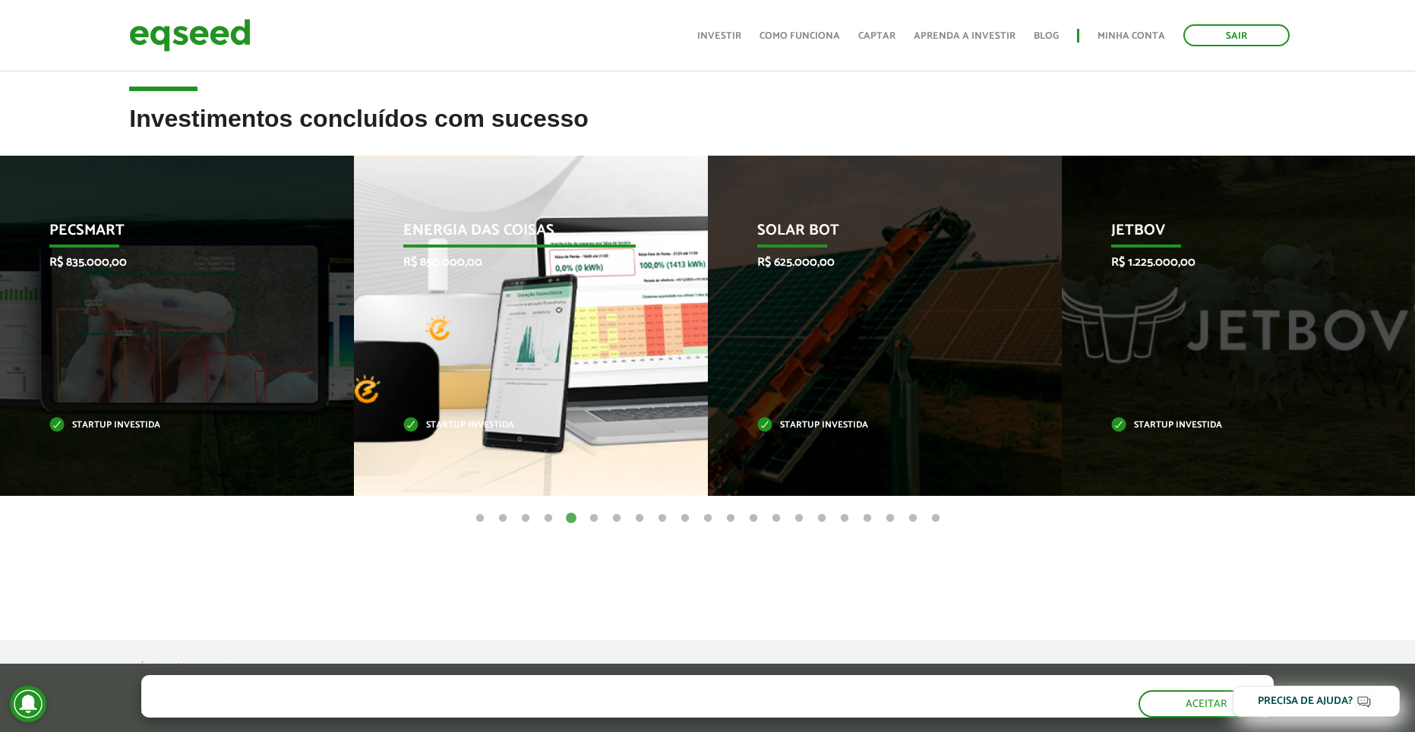
click at [479, 248] on div "Energia das Coisas R$ 850.000,00 Startup investida" at bounding box center [519, 326] width 331 height 340
click at [477, 235] on p "Energia das Coisas" at bounding box center [519, 235] width 232 height 26
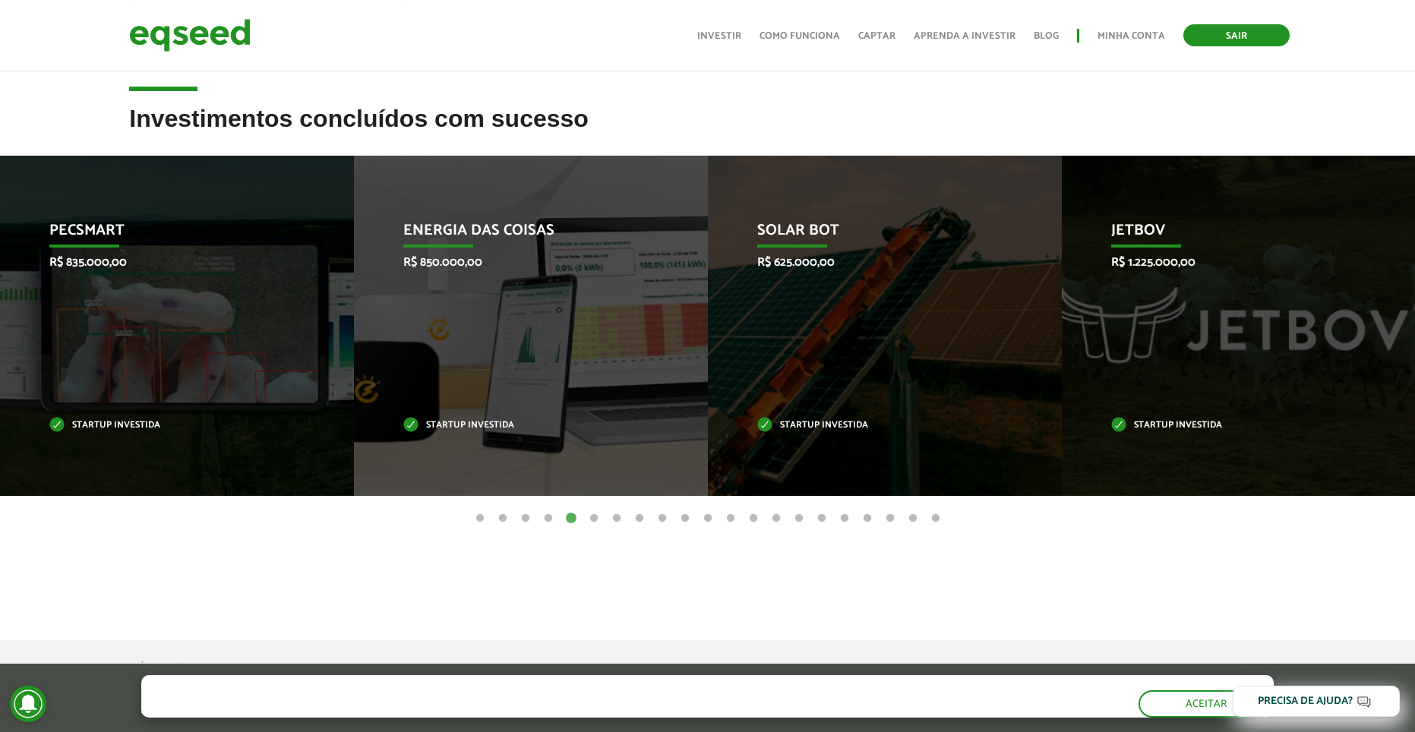
click at [1246, 39] on link "Sair" at bounding box center [1236, 35] width 106 height 22
